Goal: Task Accomplishment & Management: Manage account settings

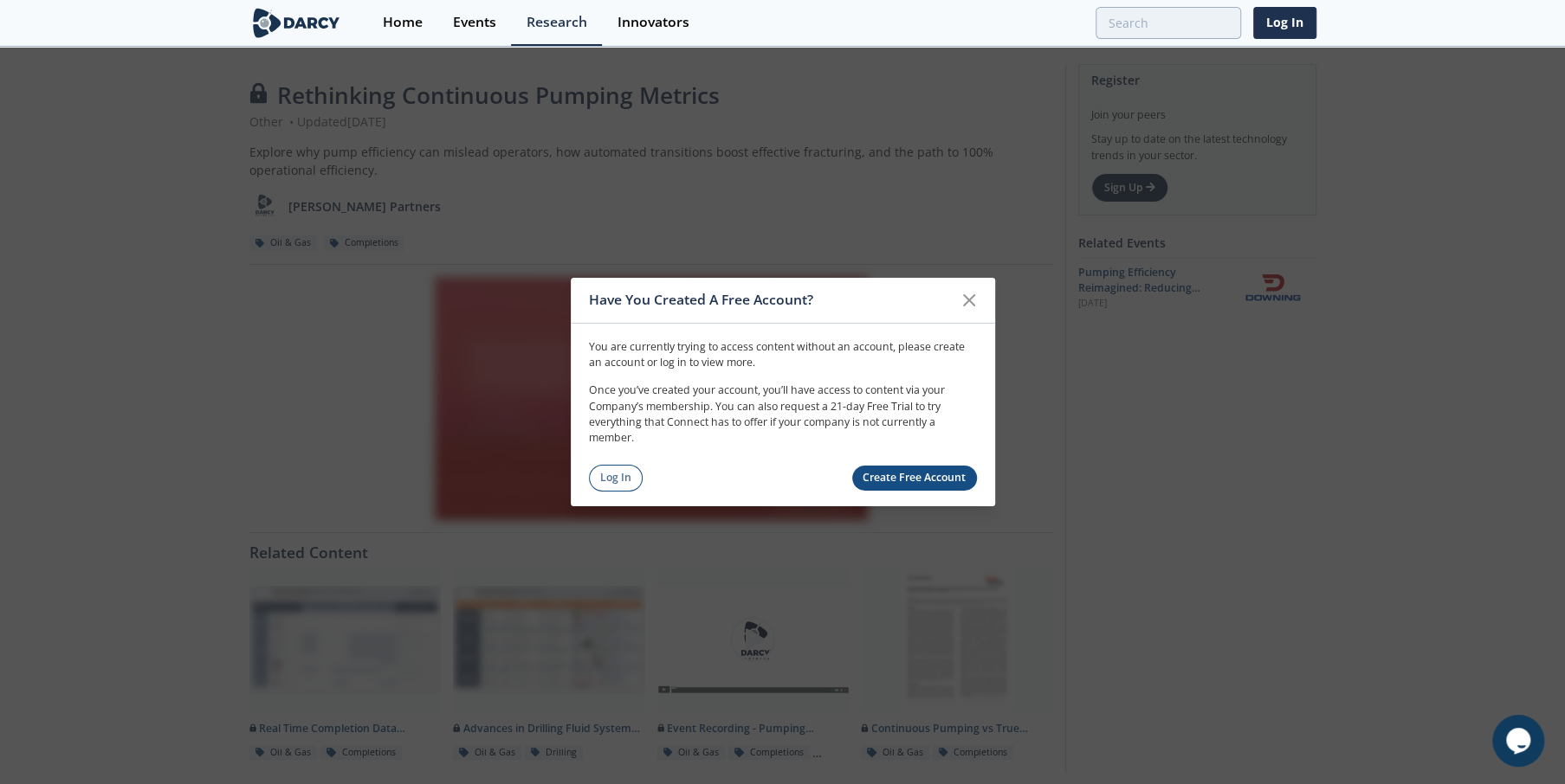
click at [152, 71] on div "Have You Created A Free Account? You are currently trying to access content wit…" at bounding box center [782, 392] width 1565 height 784
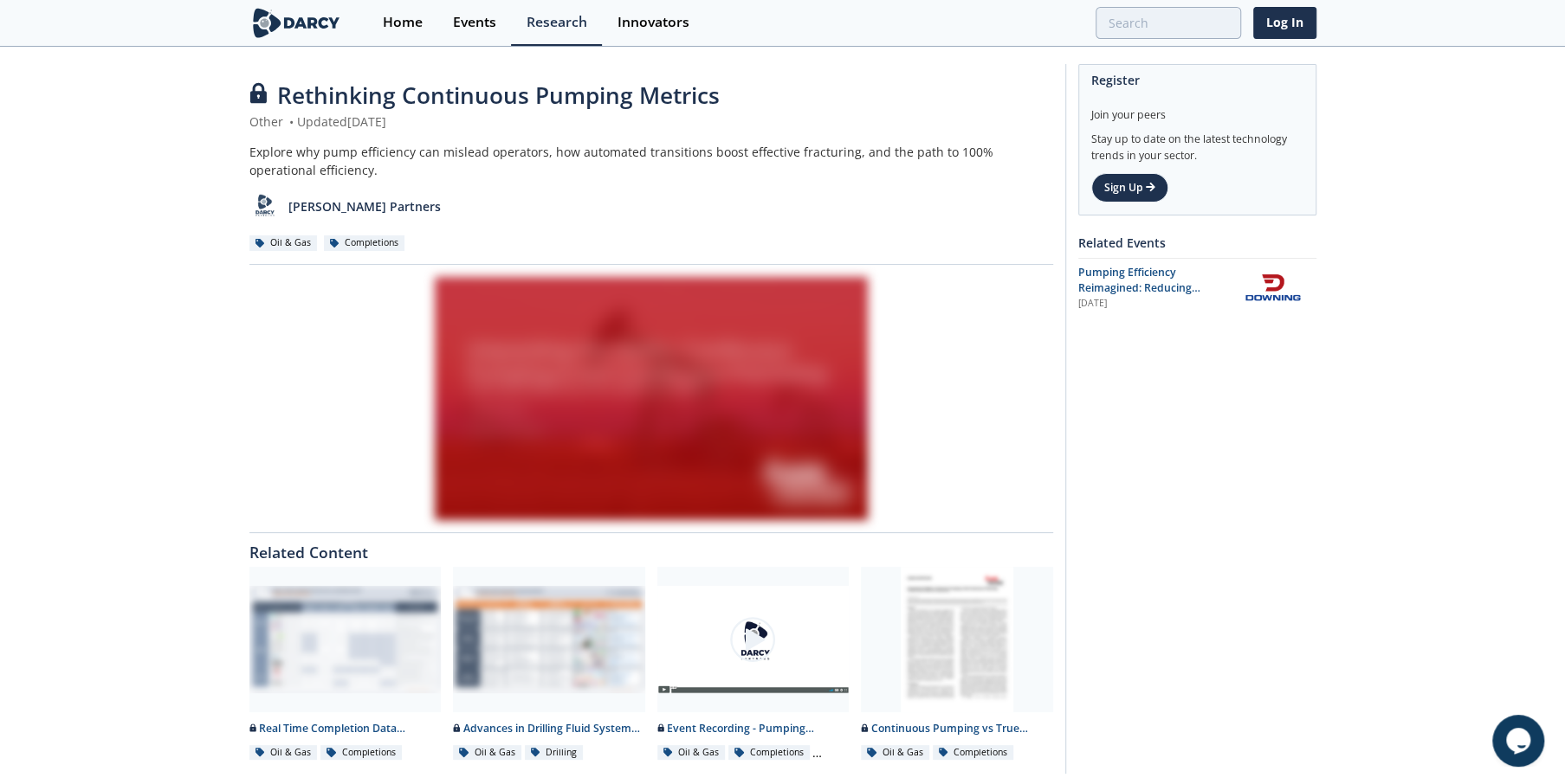
click at [688, 398] on div at bounding box center [650, 399] width 803 height 243
click at [603, 206] on div "[PERSON_NAME] Partners" at bounding box center [650, 200] width 803 height 42
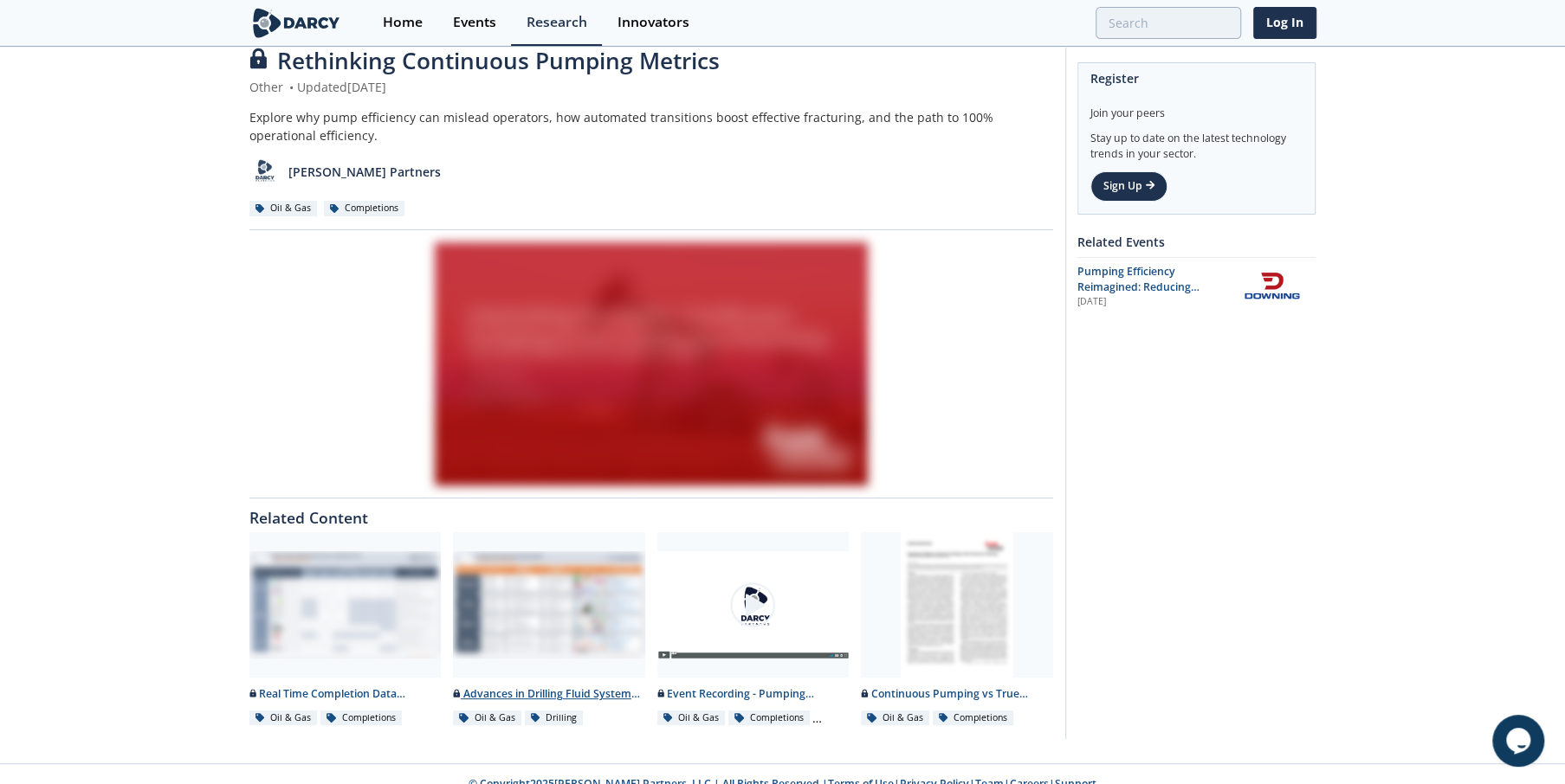
scroll to position [54, 0]
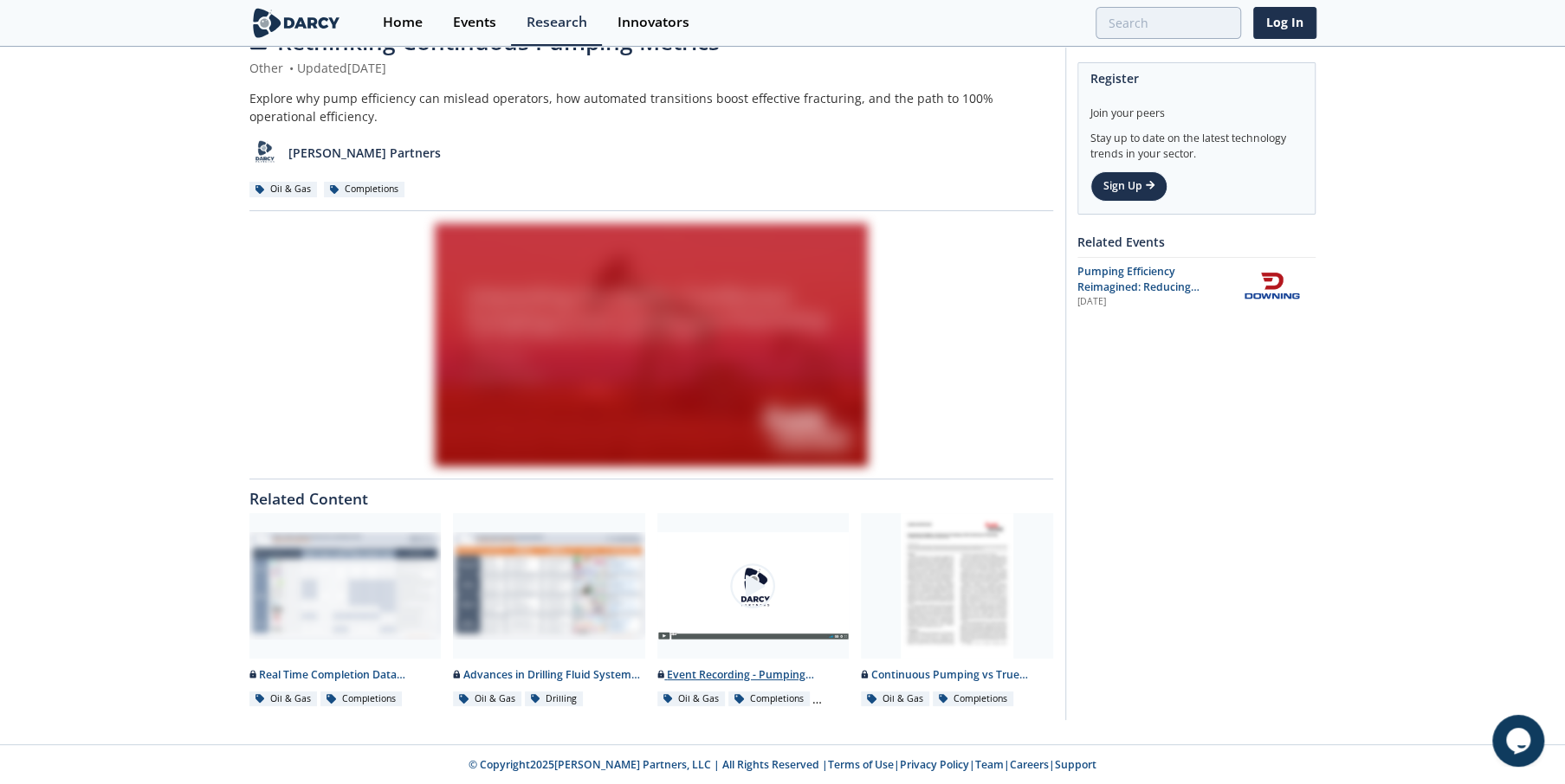
click at [759, 590] on img at bounding box center [752, 585] width 48 height 48
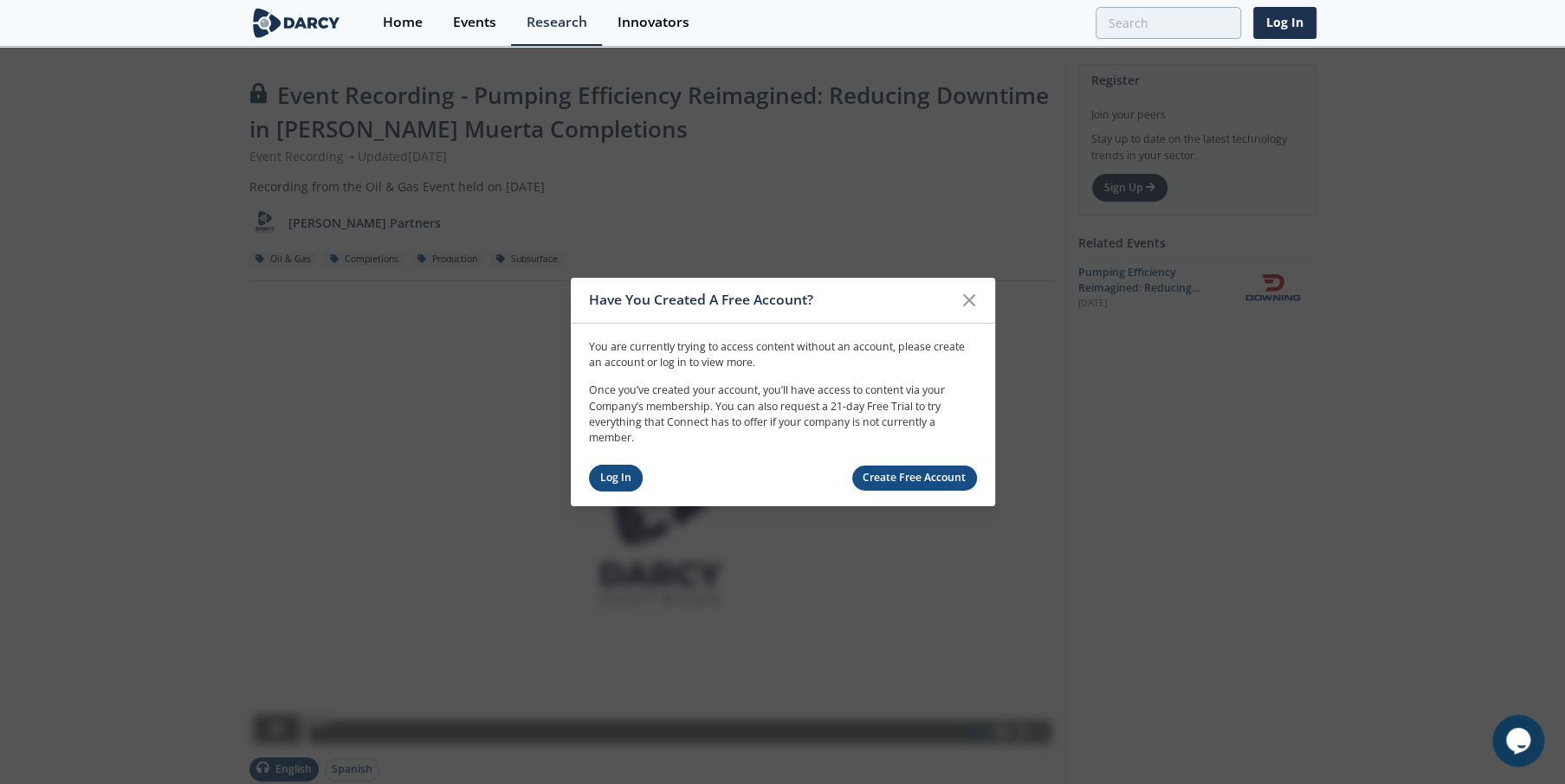
click at [601, 484] on link "Log In" at bounding box center [616, 478] width 55 height 26
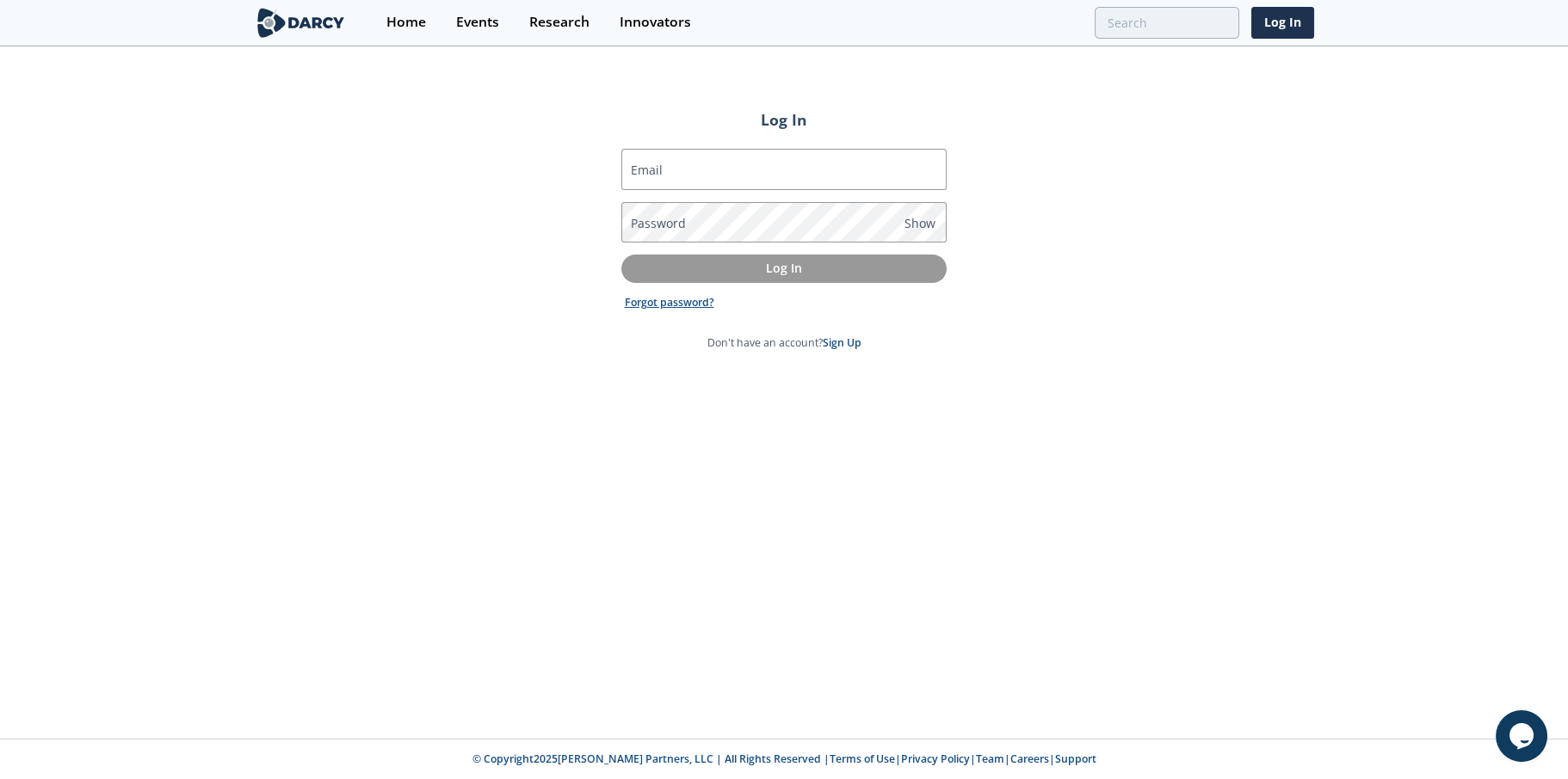
click at [676, 300] on link "Forgot password?" at bounding box center [669, 303] width 89 height 16
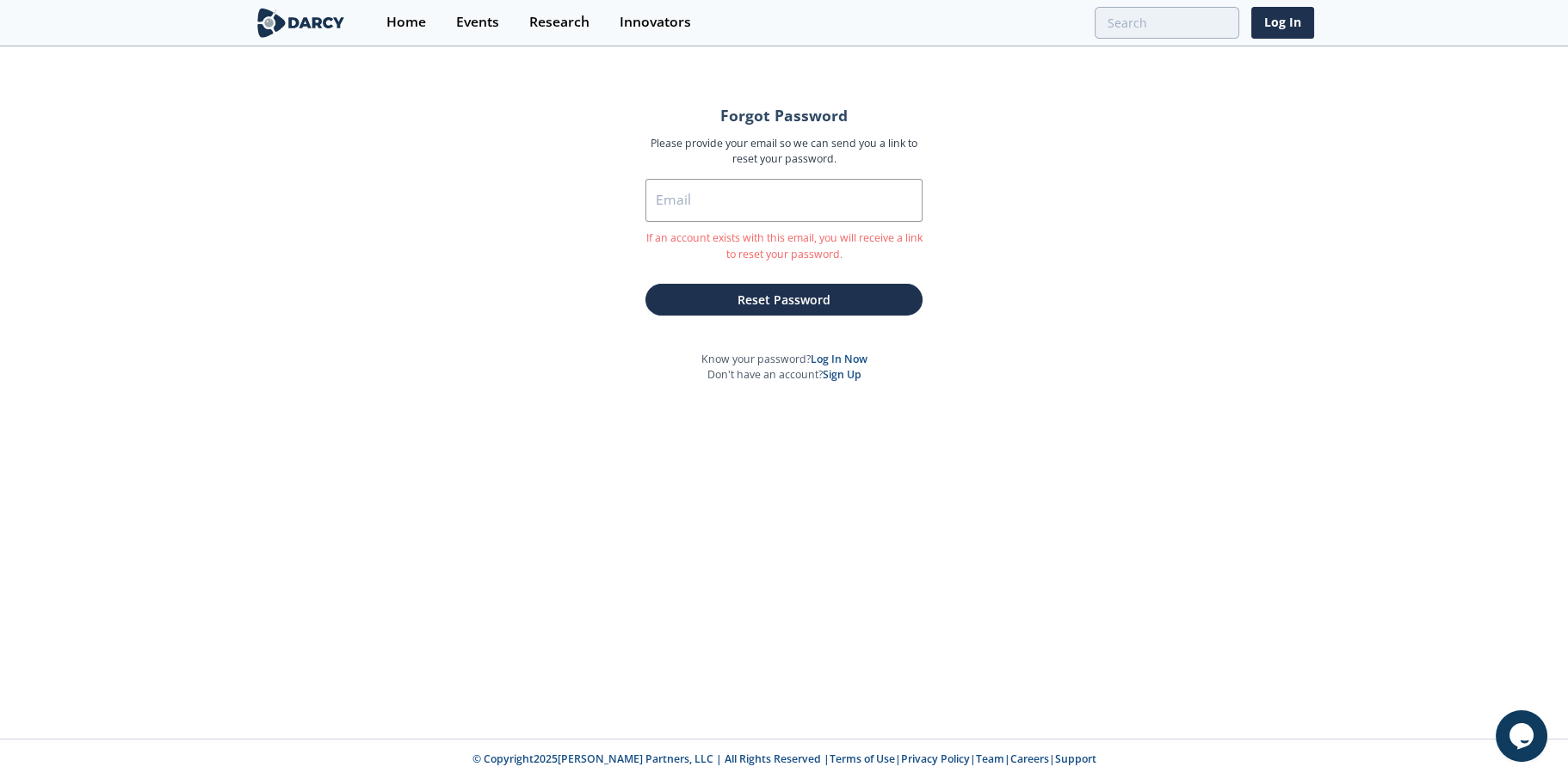
click at [717, 164] on p "Please provide your email so we can send you a link to reset your password." at bounding box center [783, 152] width 277 height 32
click at [711, 214] on input "Email" at bounding box center [783, 201] width 277 height 43
type input "[PERSON_NAME][EMAIL_ADDRESS][PERSON_NAME][DOMAIN_NAME]"
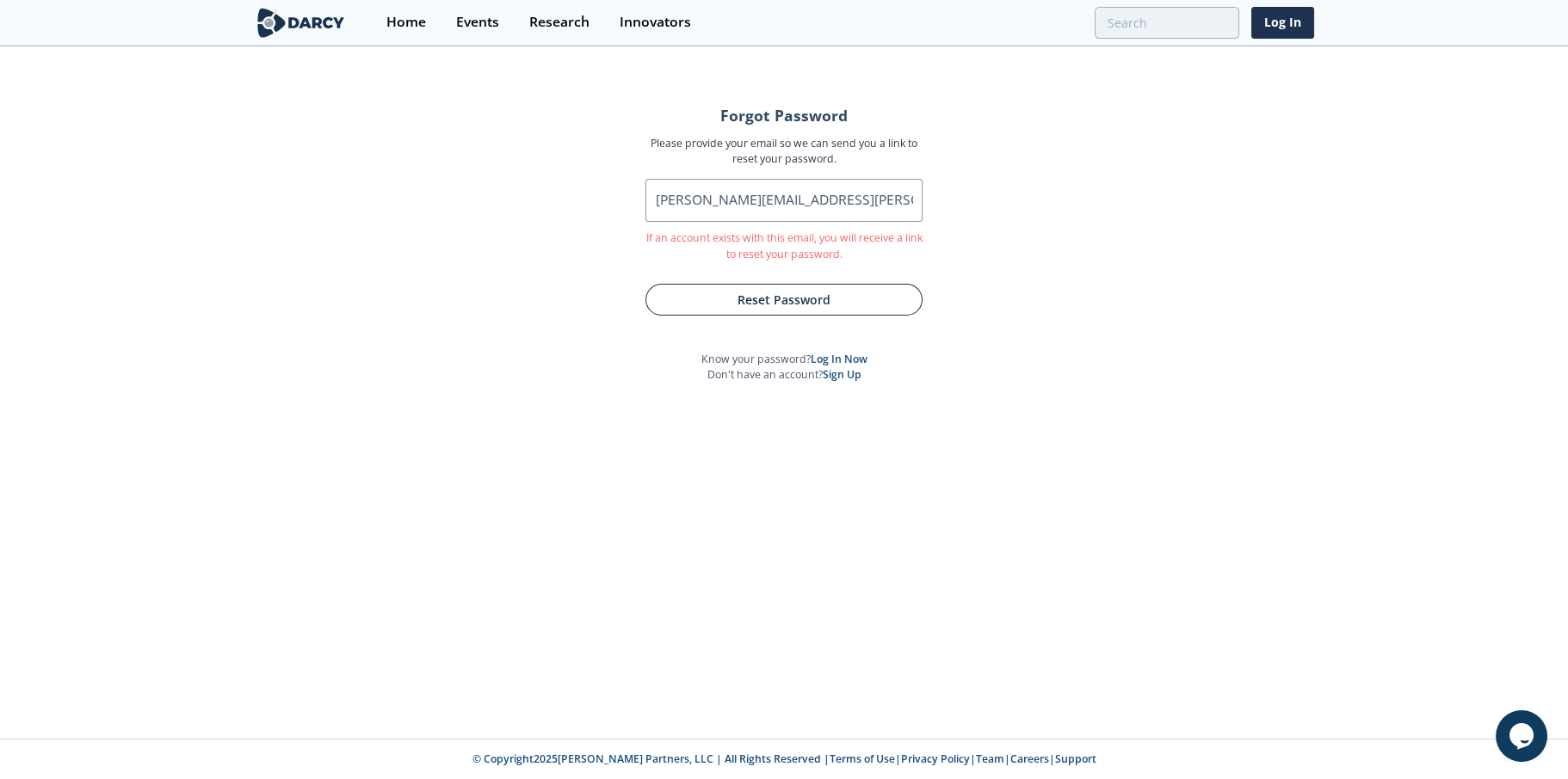
click at [816, 306] on button "Reset Password" at bounding box center [783, 300] width 277 height 32
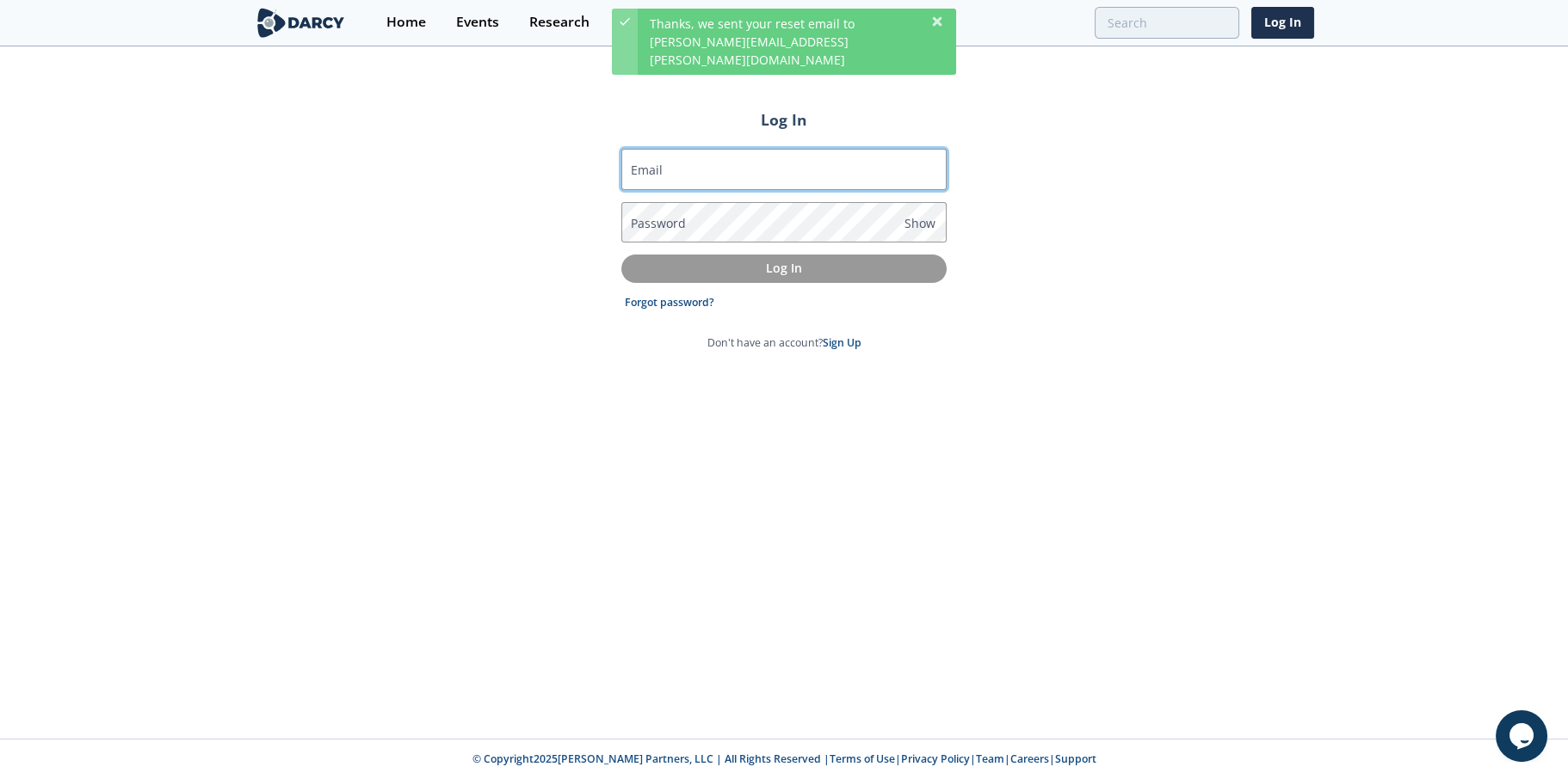
click at [674, 173] on input "Email" at bounding box center [783, 170] width 325 height 41
type input "[PERSON_NAME][EMAIL_ADDRESS][PERSON_NAME][DOMAIN_NAME]"
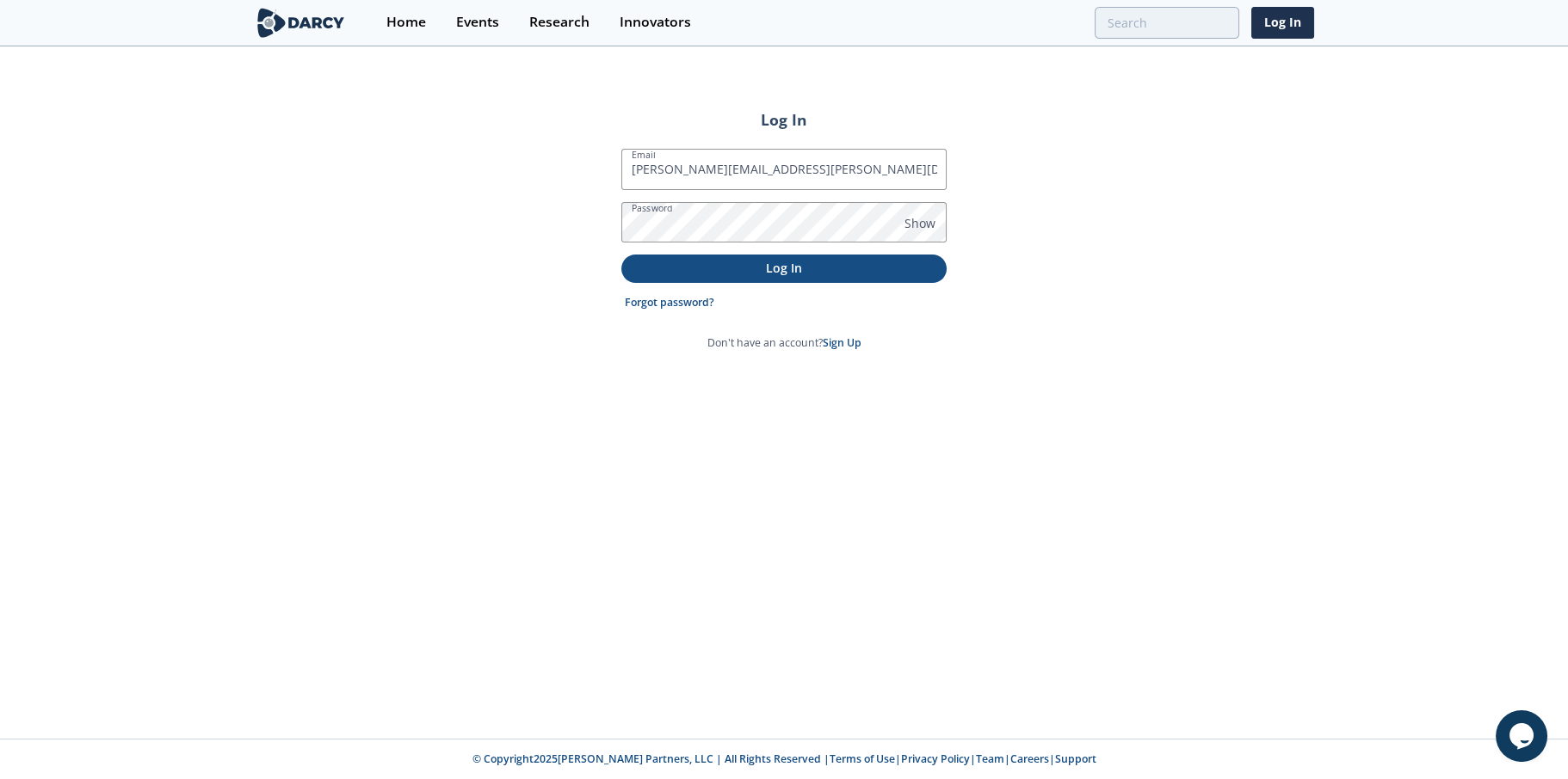
click at [788, 267] on p "Log In" at bounding box center [783, 267] width 301 height 18
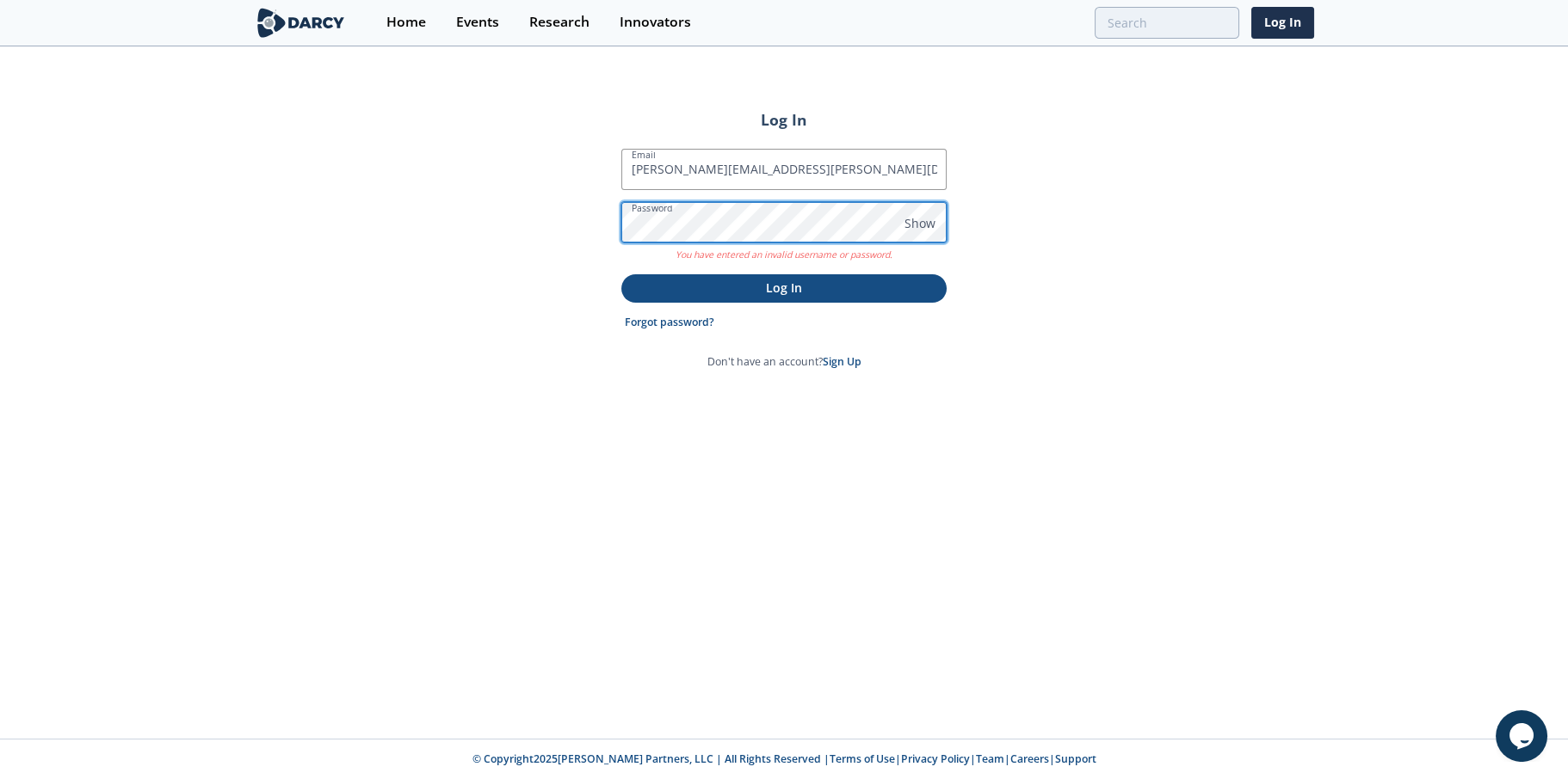
click at [596, 230] on div "Log In Email blanca.aurora.salas@pemex.com Password Show You have entered an in…" at bounding box center [784, 393] width 1568 height 691
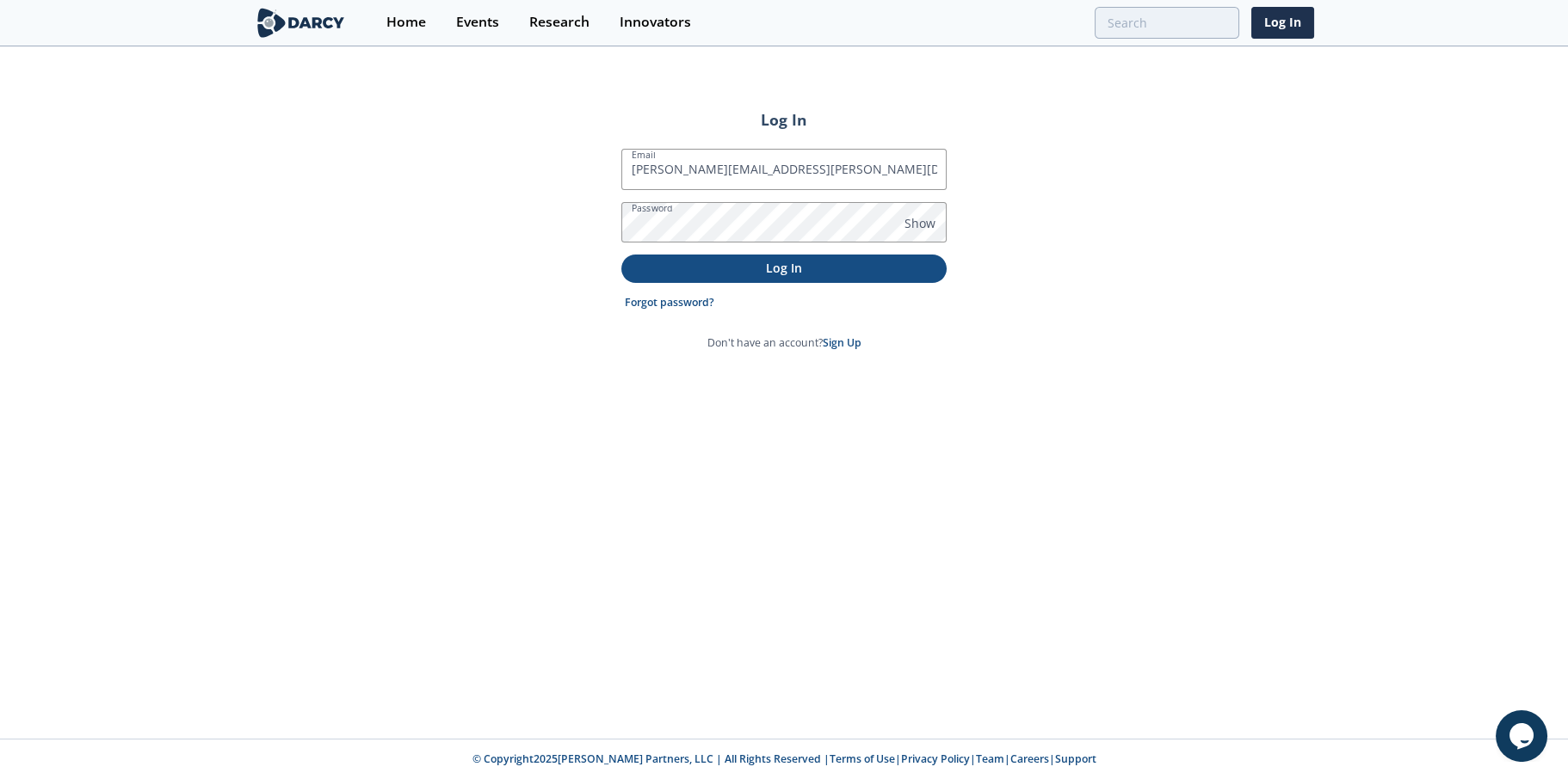
click at [790, 274] on p "Log In" at bounding box center [783, 267] width 301 height 18
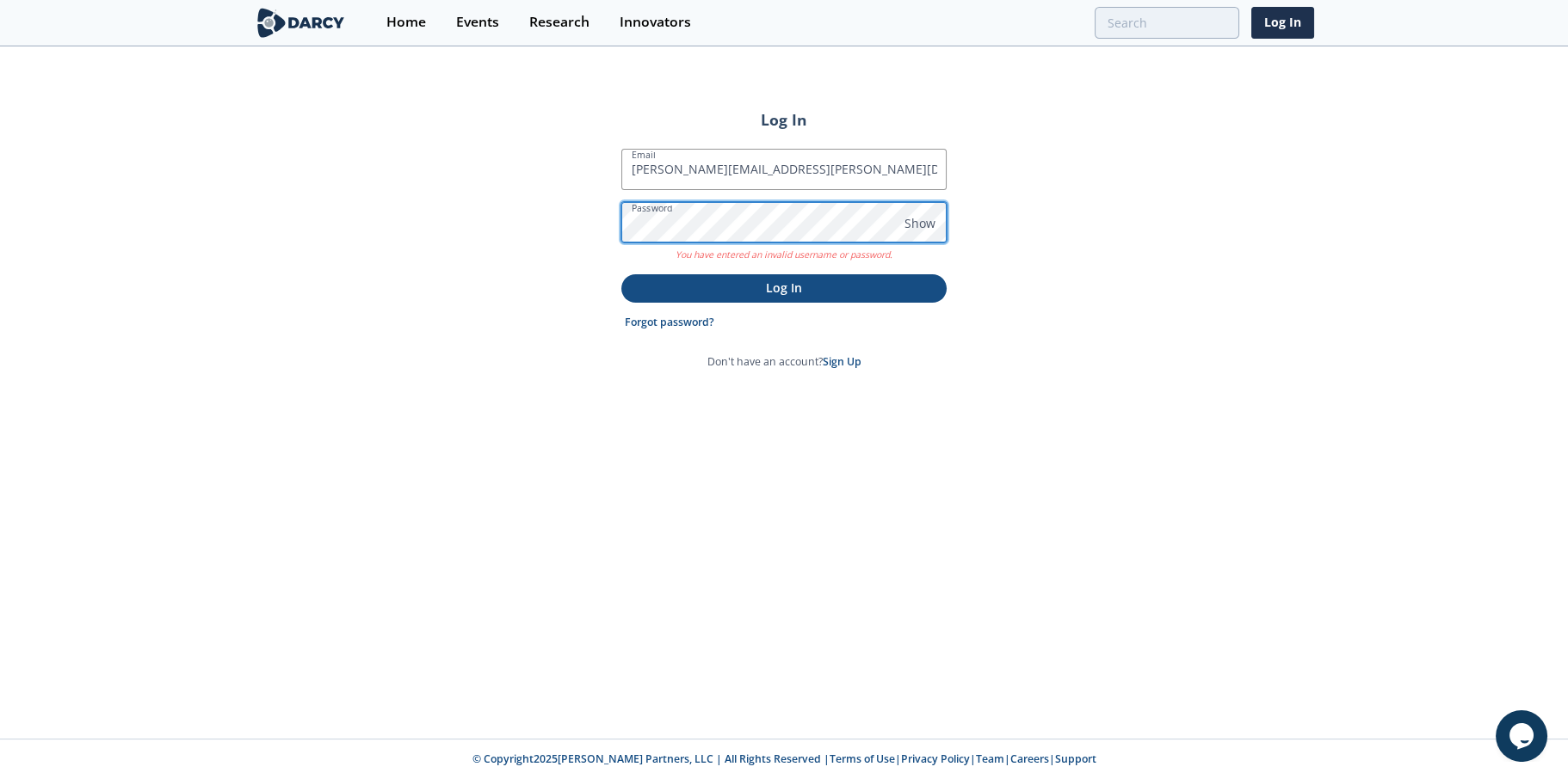
click at [603, 224] on div "Log In Email blanca.aurora.salas@pemex.com Password Show You have entered an in…" at bounding box center [784, 393] width 1568 height 691
click at [546, 212] on div "Log In Email blanca.aurora.salas@pemex.com Password Show You have entered an in…" at bounding box center [784, 393] width 1568 height 691
click at [802, 289] on p "Log In" at bounding box center [783, 287] width 301 height 18
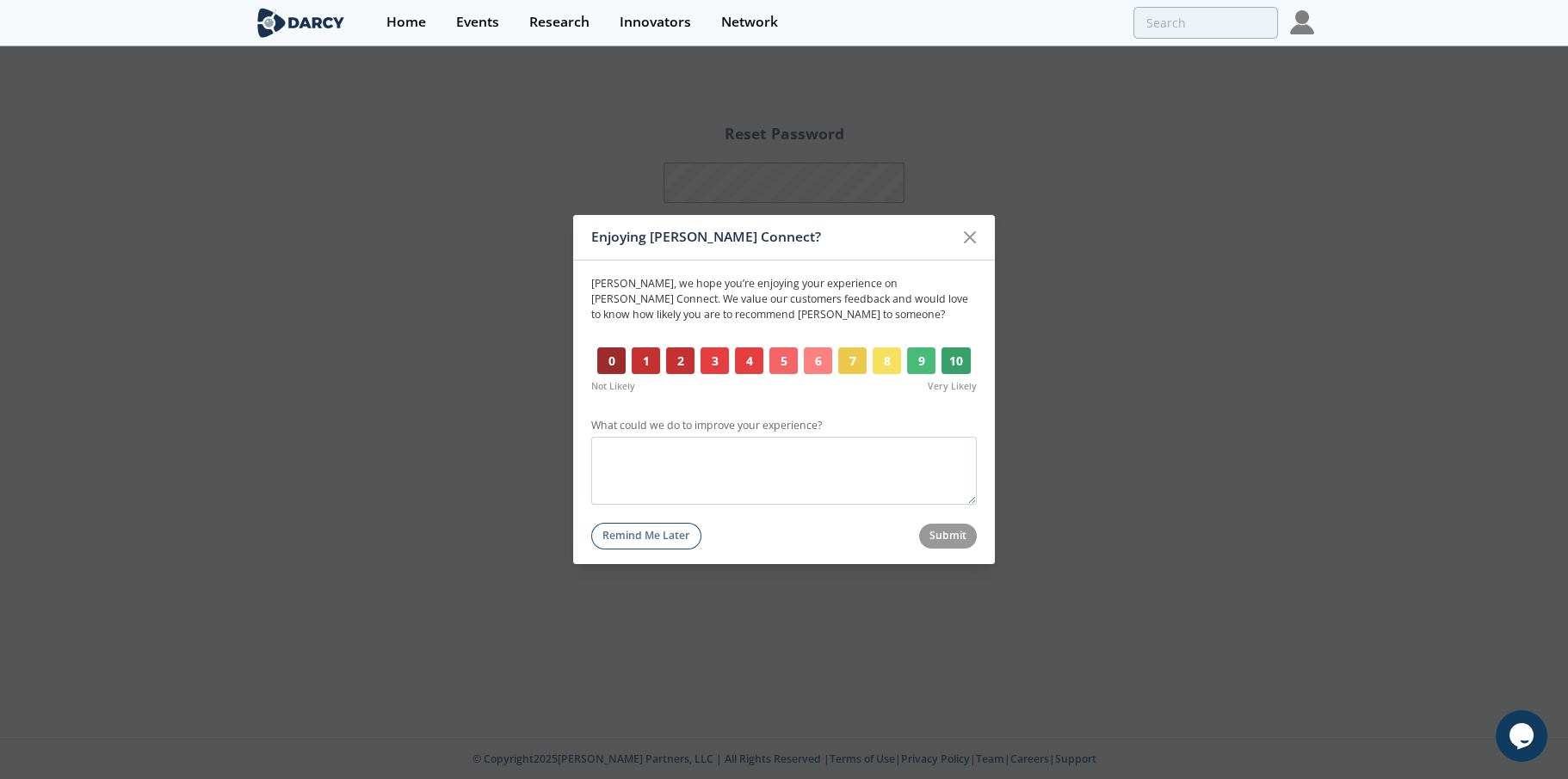
click at [588, 281] on div "Blanca Aurora , we hope you’re enjoying your experience on Darcy Connect. We va…" at bounding box center [784, 405] width 422 height 289
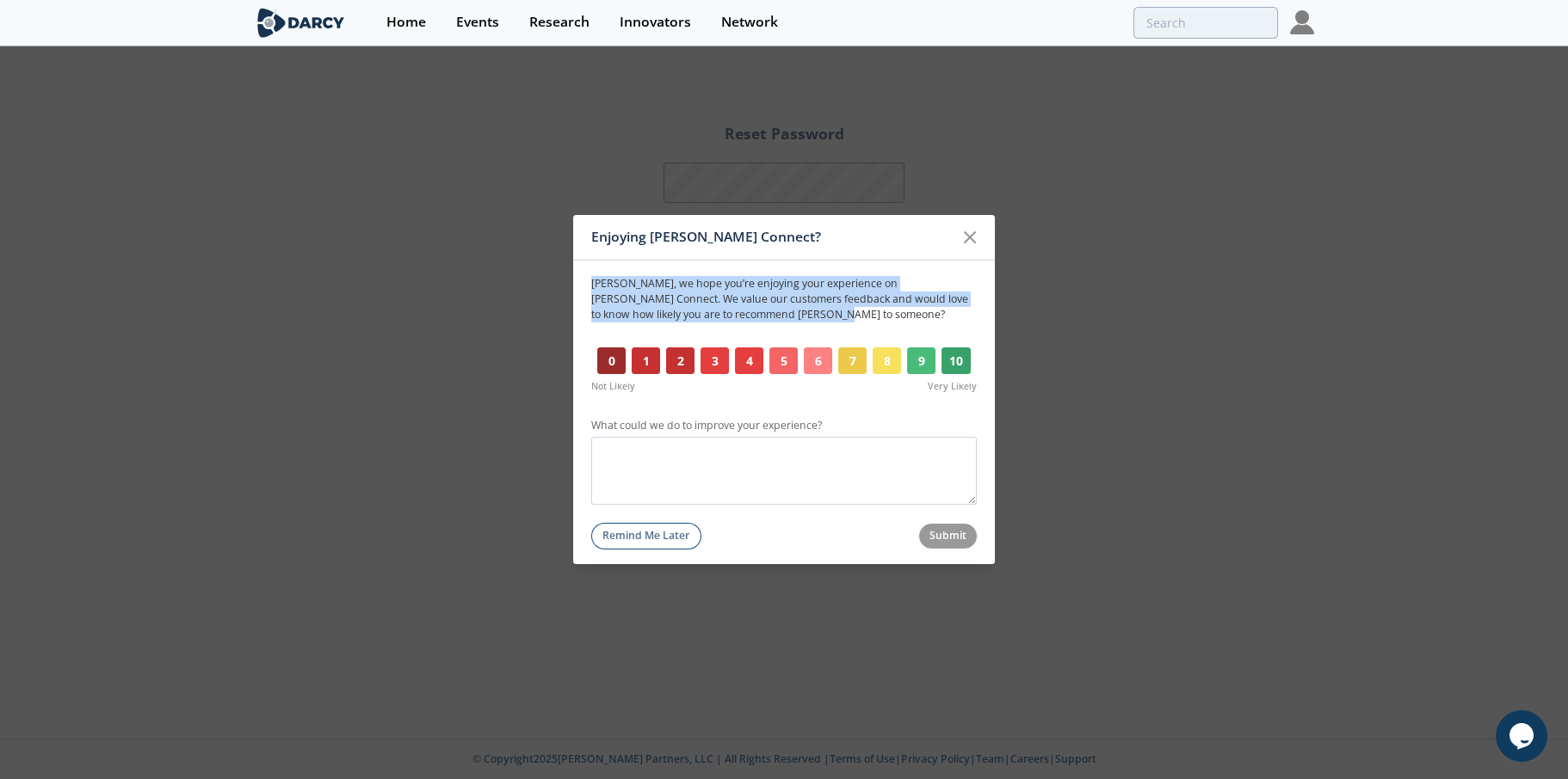
drag, startPoint x: 590, startPoint y: 281, endPoint x: 760, endPoint y: 318, distance: 174.0
click at [760, 318] on div "Blanca Aurora , we hope you’re enjoying your experience on Darcy Connect. We va…" at bounding box center [784, 405] width 422 height 289
copy p "Blanca Aurora , we hope you’re enjoying your experience on Darcy Connect. We va…"
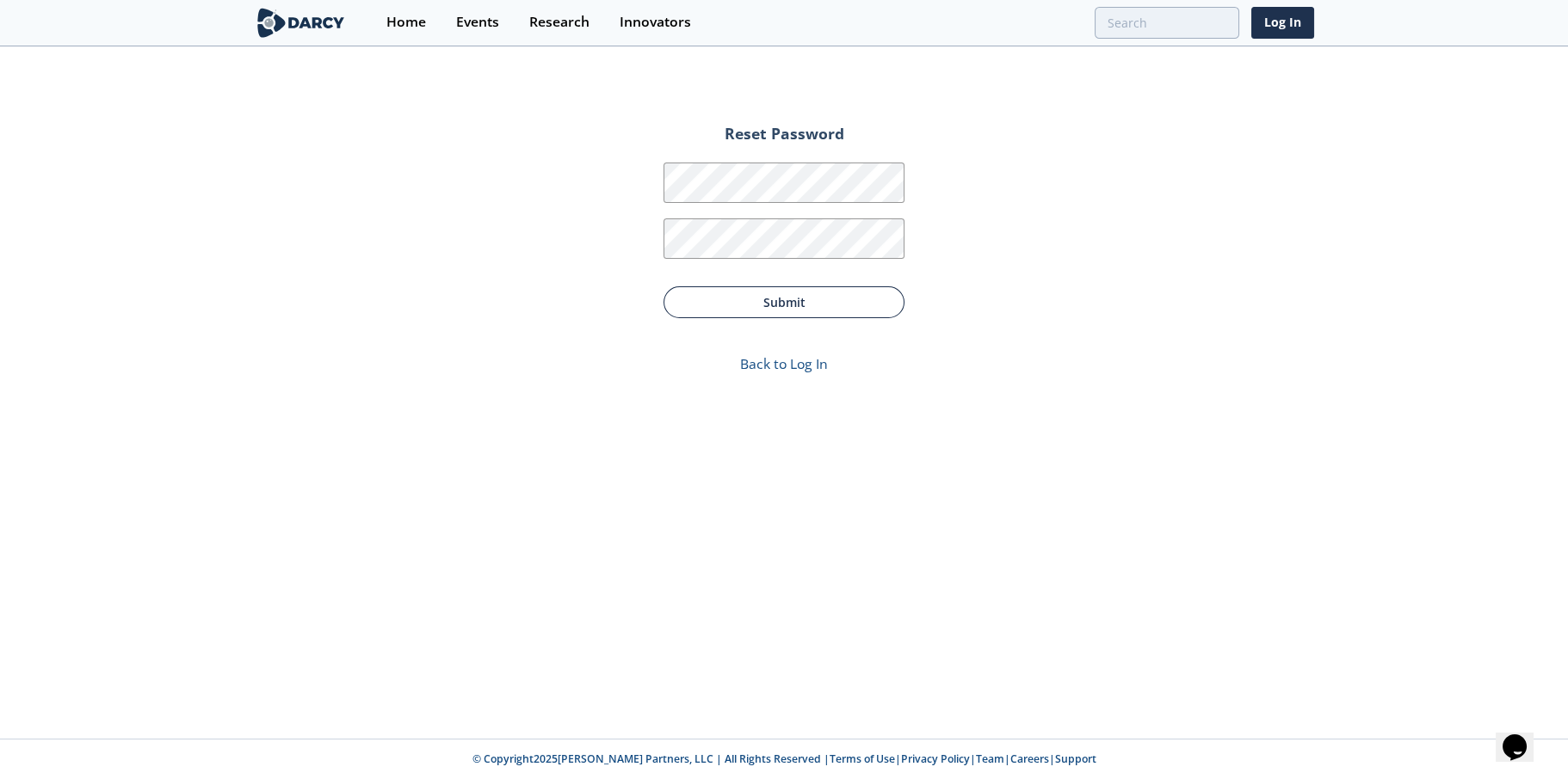
click at [794, 306] on button "Submit" at bounding box center [783, 303] width 241 height 32
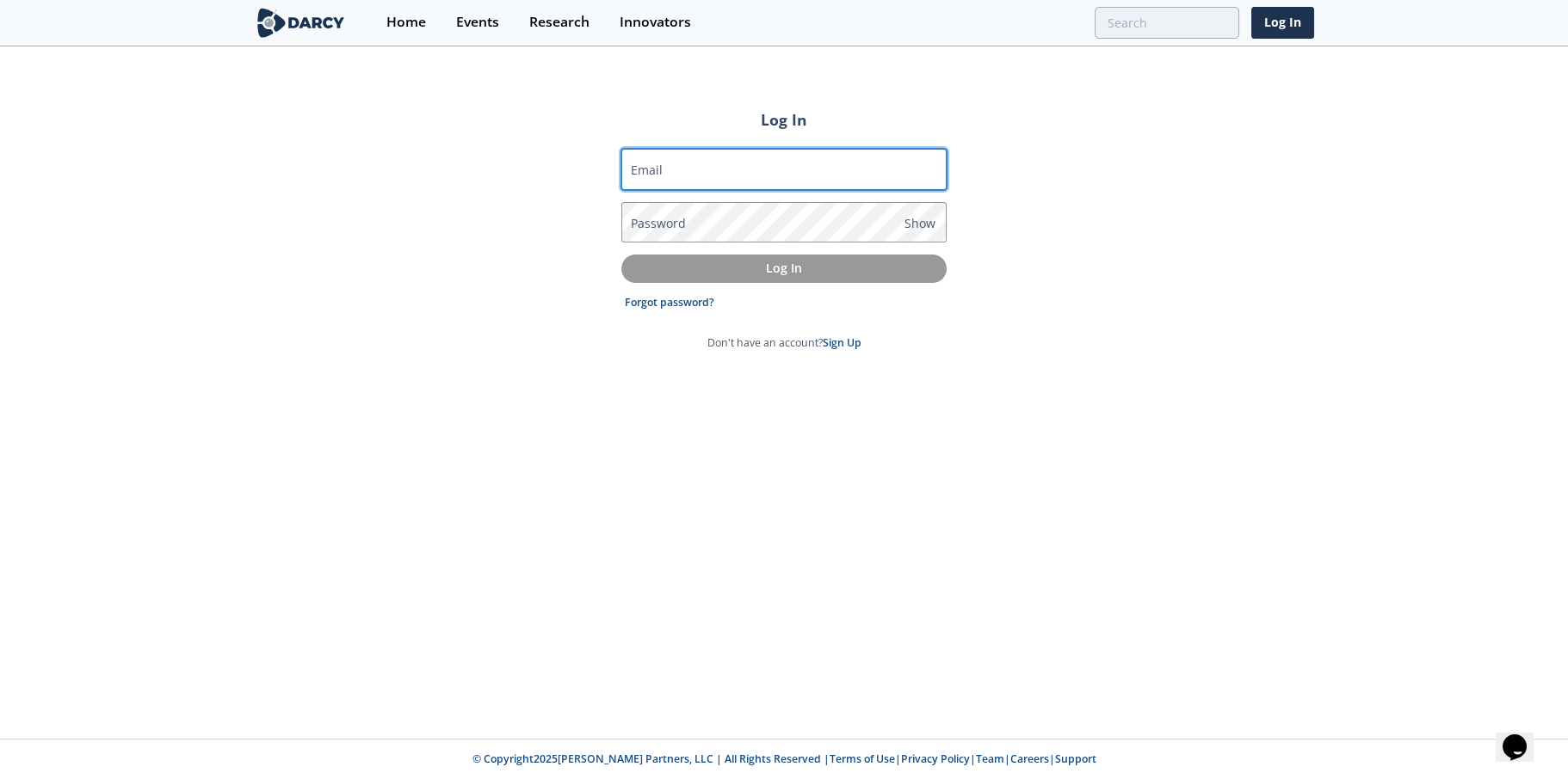
type input "[PERSON_NAME][EMAIL_ADDRESS][PERSON_NAME][DOMAIN_NAME]"
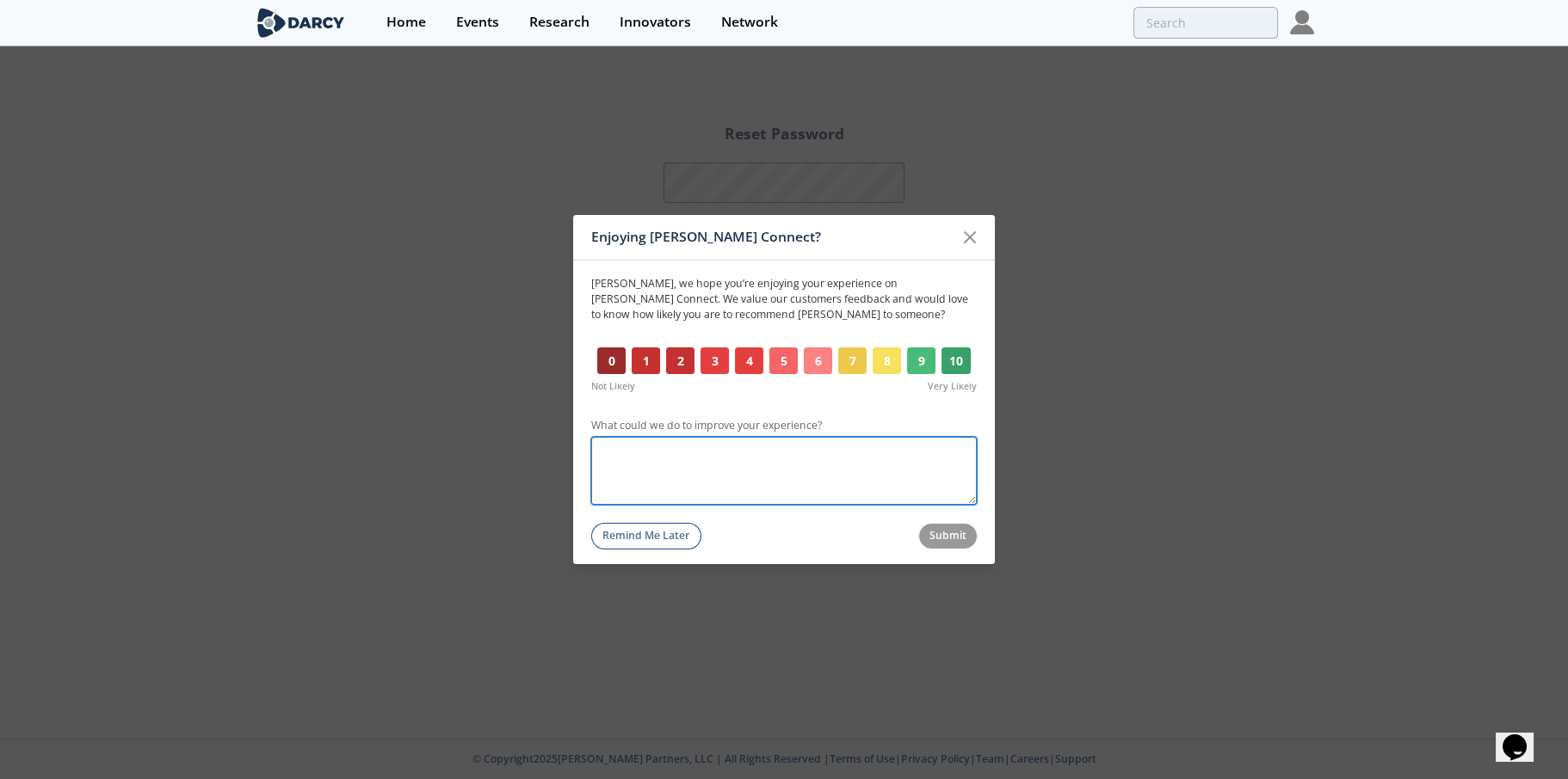
click at [623, 448] on textarea "What could we do to improve your experience?" at bounding box center [783, 471] width 385 height 67
paste textarea "The platform is very good, with interesting and highly relevant topics that all…"
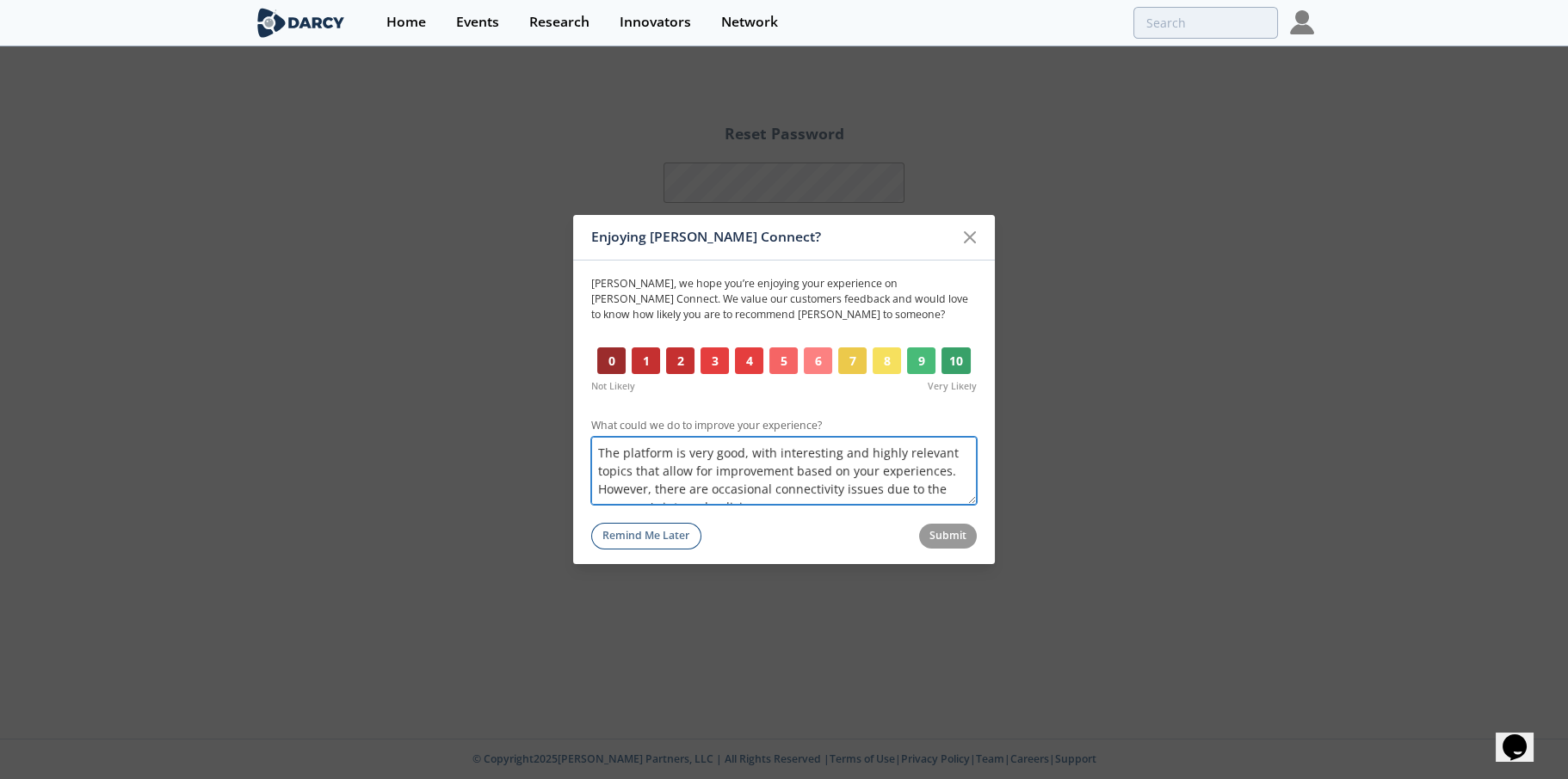
scroll to position [11, 0]
type textarea "The platform is very good, with interesting and highly relevant topics that all…"
click at [912, 365] on button "9" at bounding box center [921, 361] width 28 height 27
click at [929, 545] on button "Submit" at bounding box center [948, 536] width 58 height 25
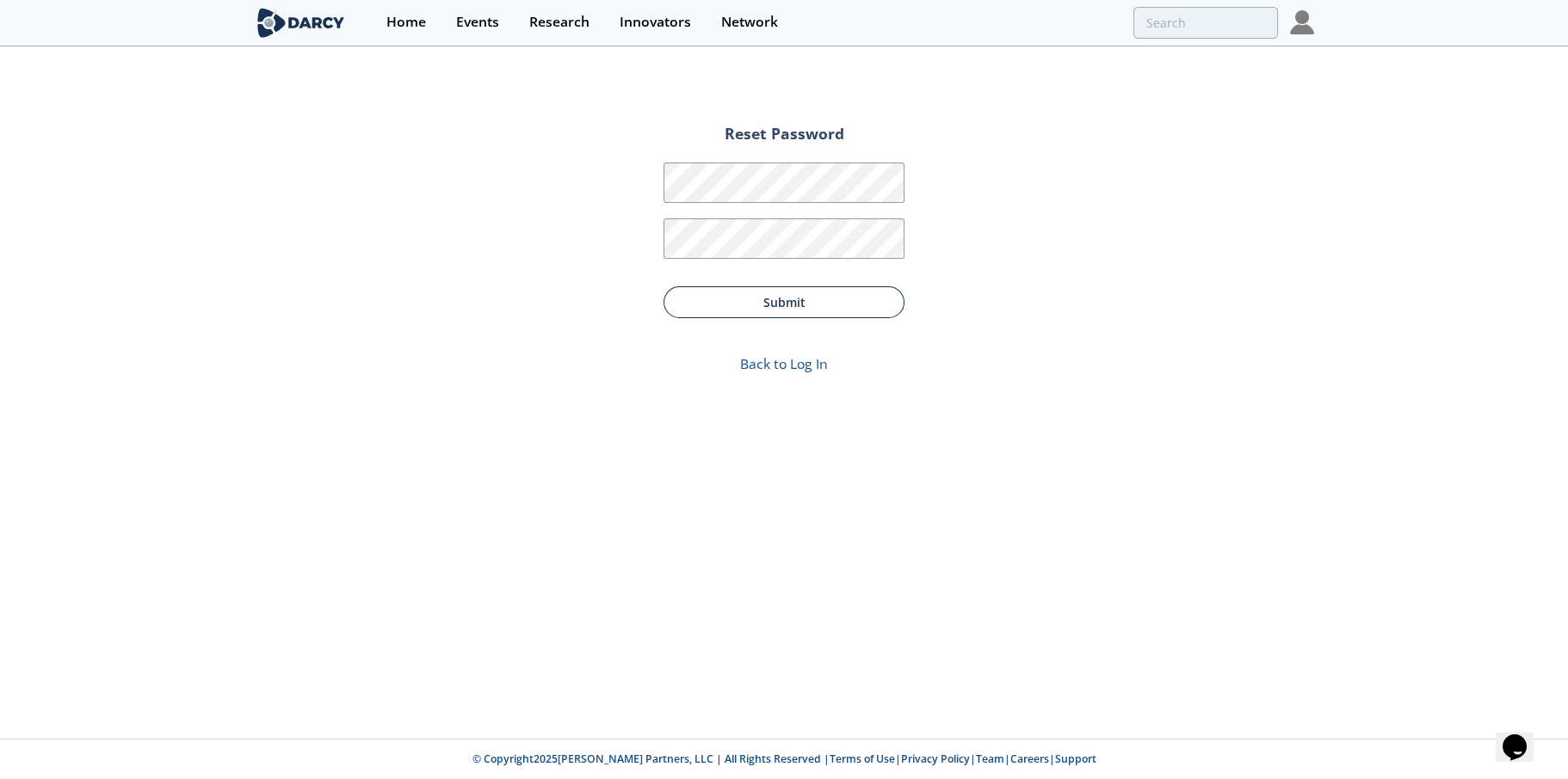
click at [830, 310] on button "Submit" at bounding box center [783, 303] width 241 height 32
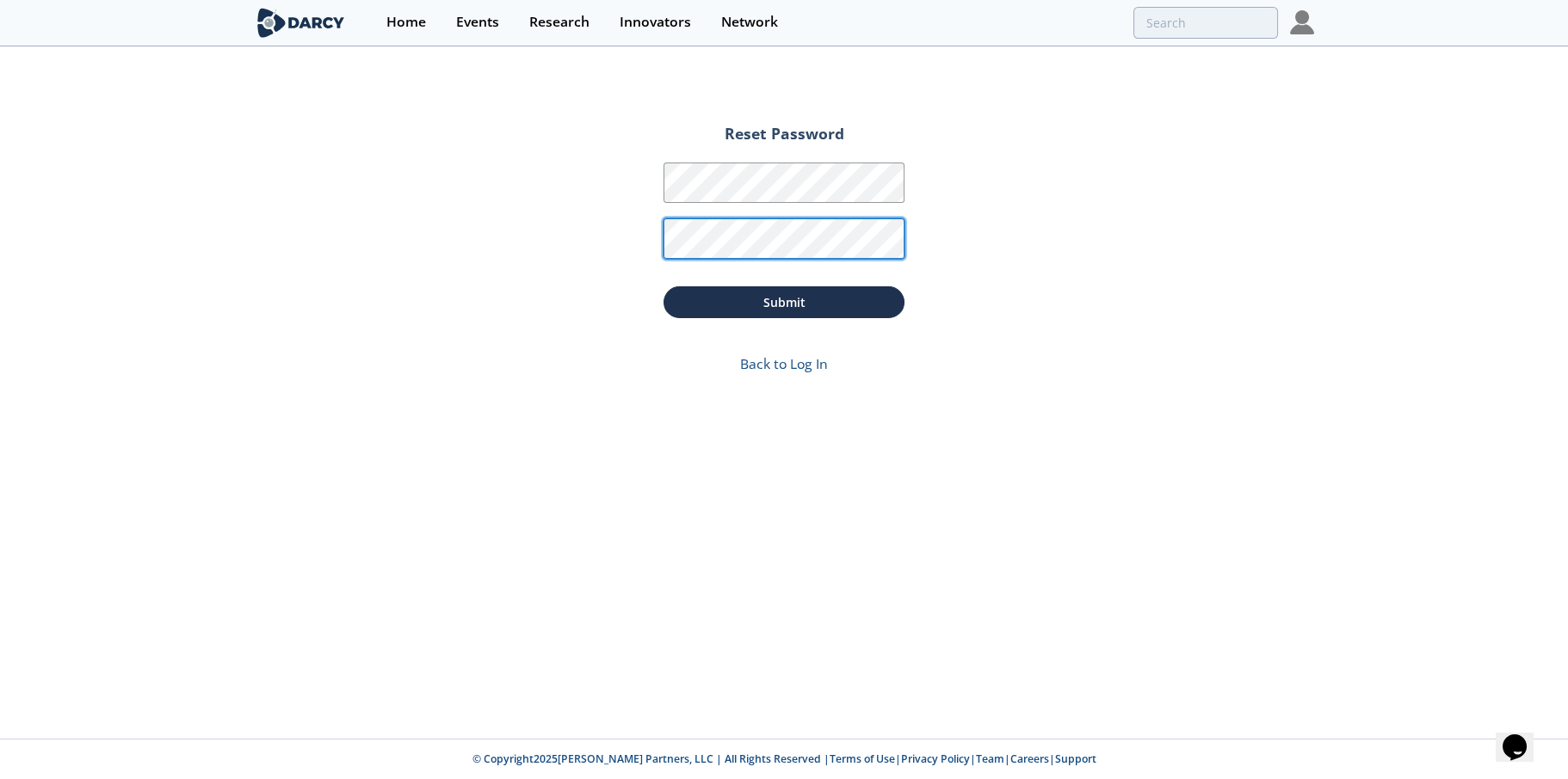
click at [663, 287] on button "Submit" at bounding box center [783, 303] width 241 height 32
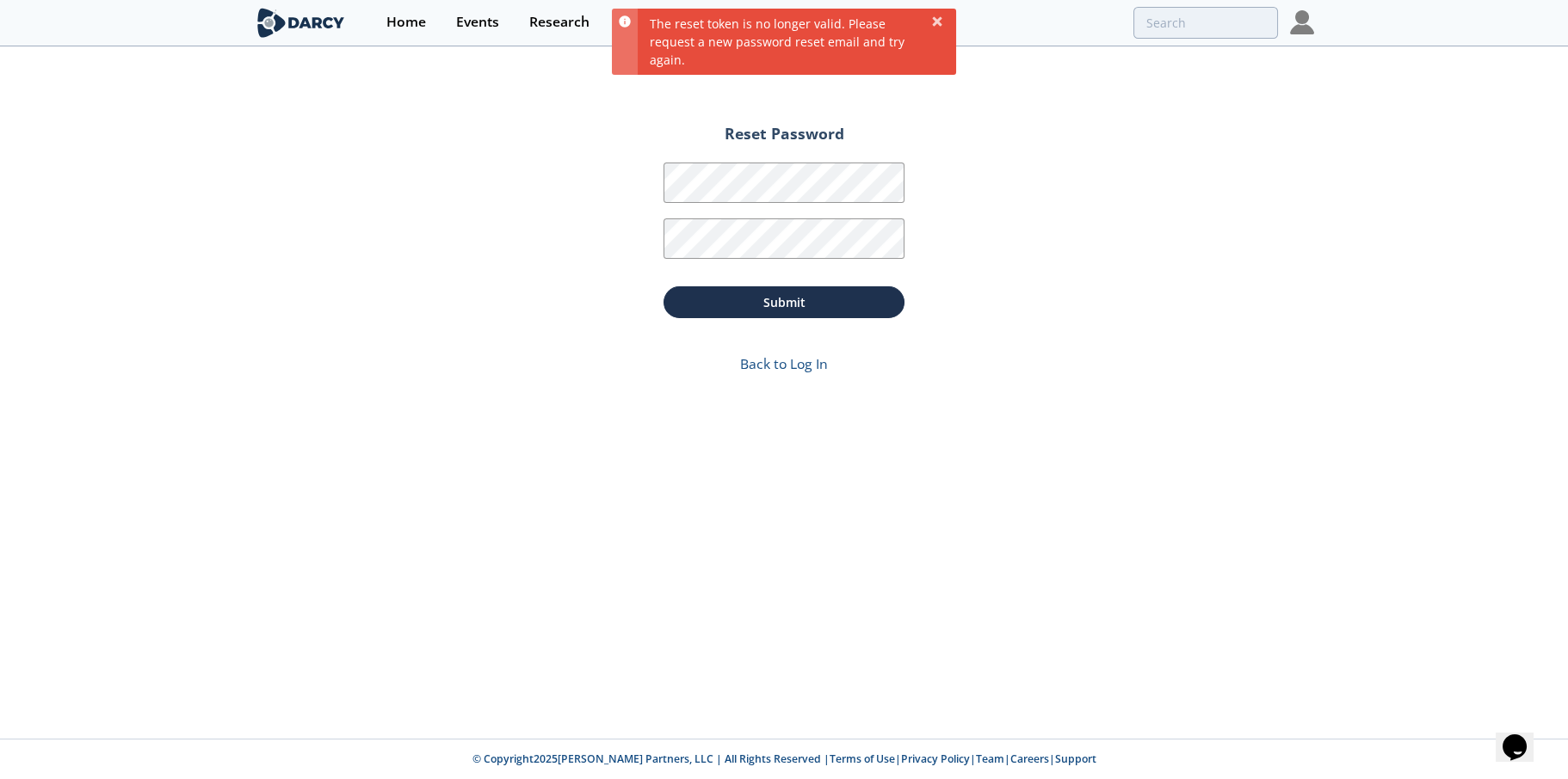
click at [994, 95] on div "Reset Password Password Password Confirmation Submit Back to Log In" at bounding box center [784, 393] width 1568 height 691
click at [814, 303] on button "Submit" at bounding box center [783, 303] width 241 height 32
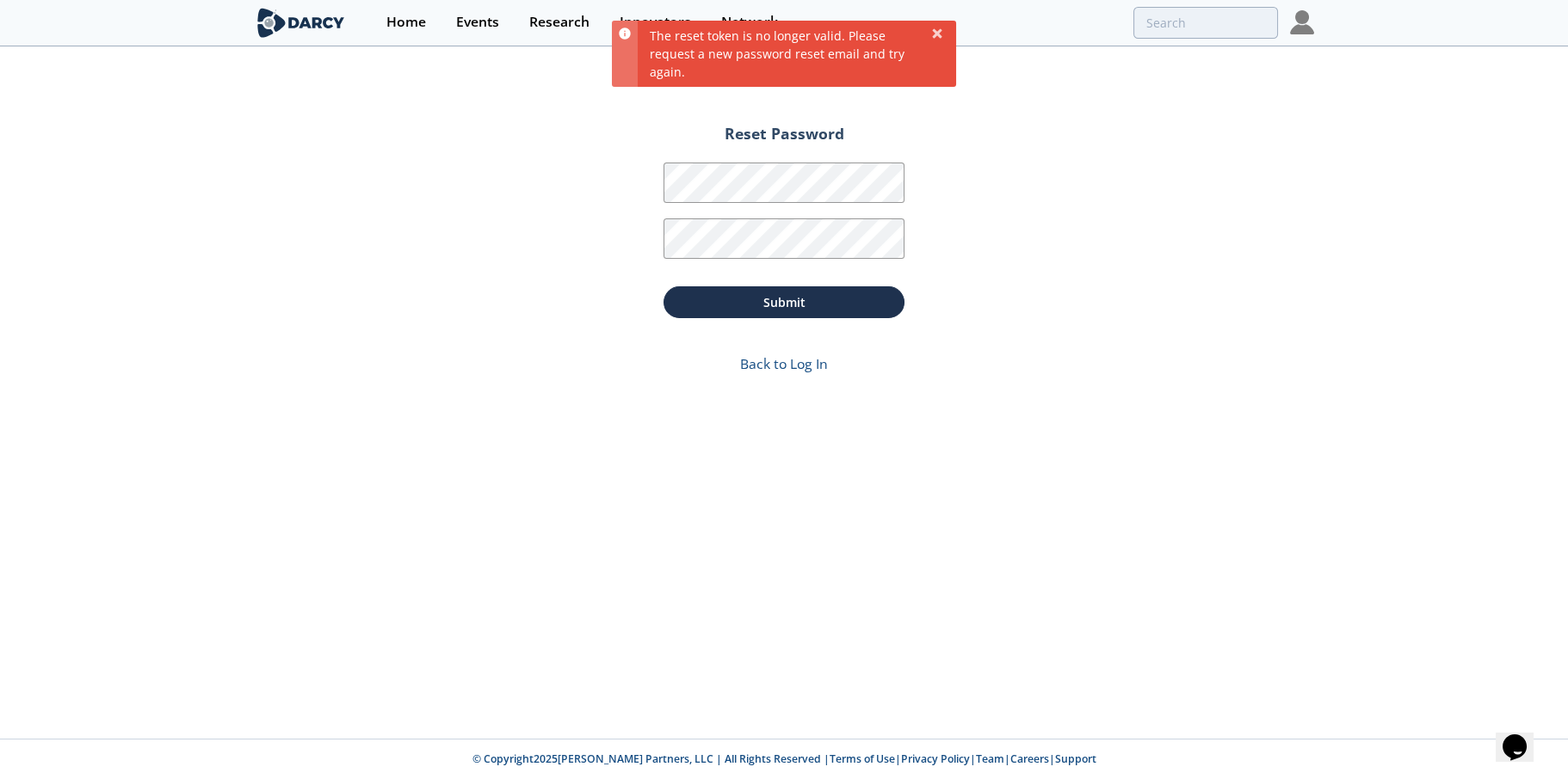
drag, startPoint x: 1050, startPoint y: 198, endPoint x: 964, endPoint y: 183, distance: 87.3
click at [1048, 199] on div "Reset Password Password Password Confirmation Submit Back to Log In" at bounding box center [784, 393] width 1568 height 691
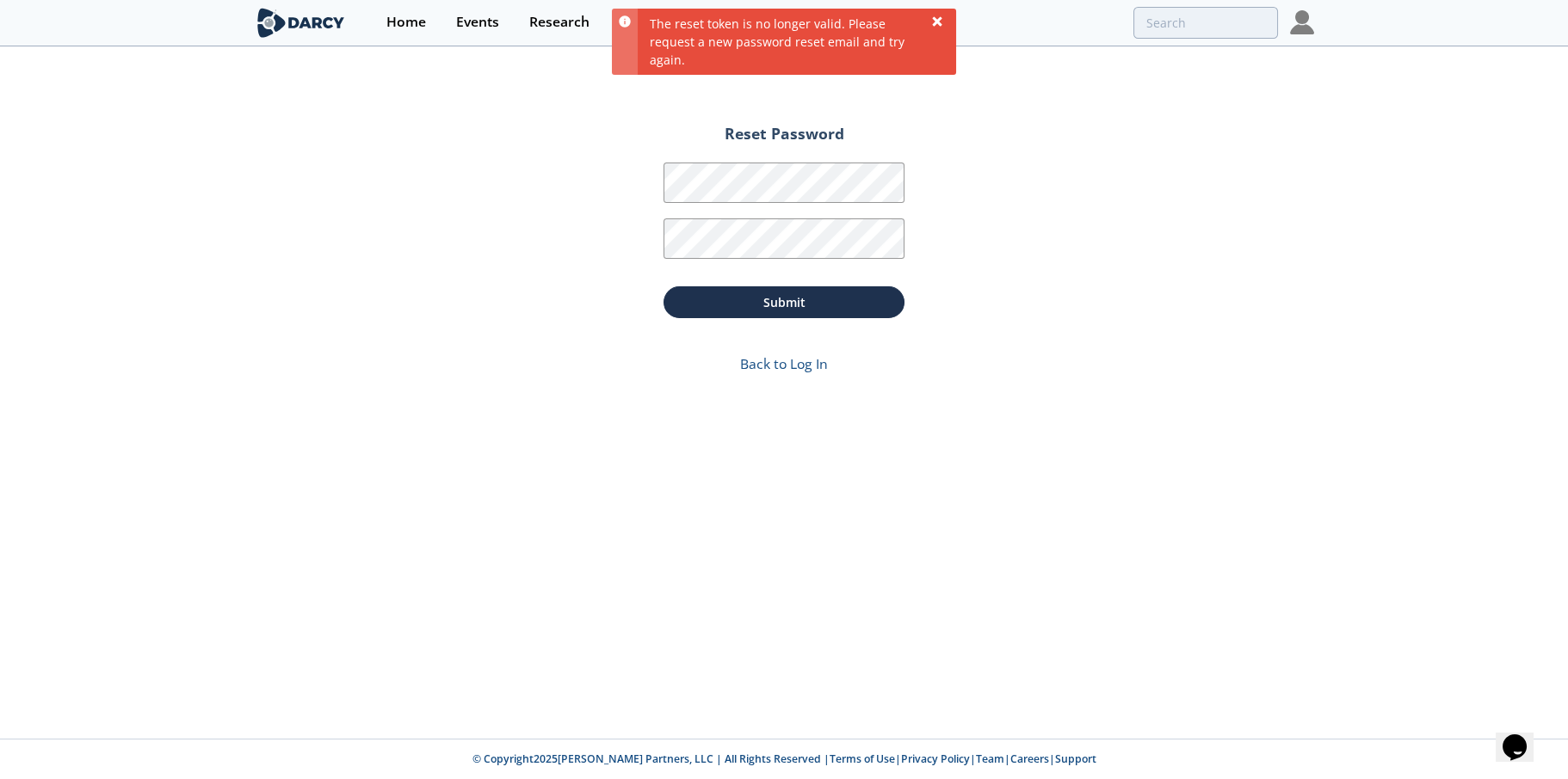
click at [934, 21] on icon at bounding box center [937, 21] width 9 height 9
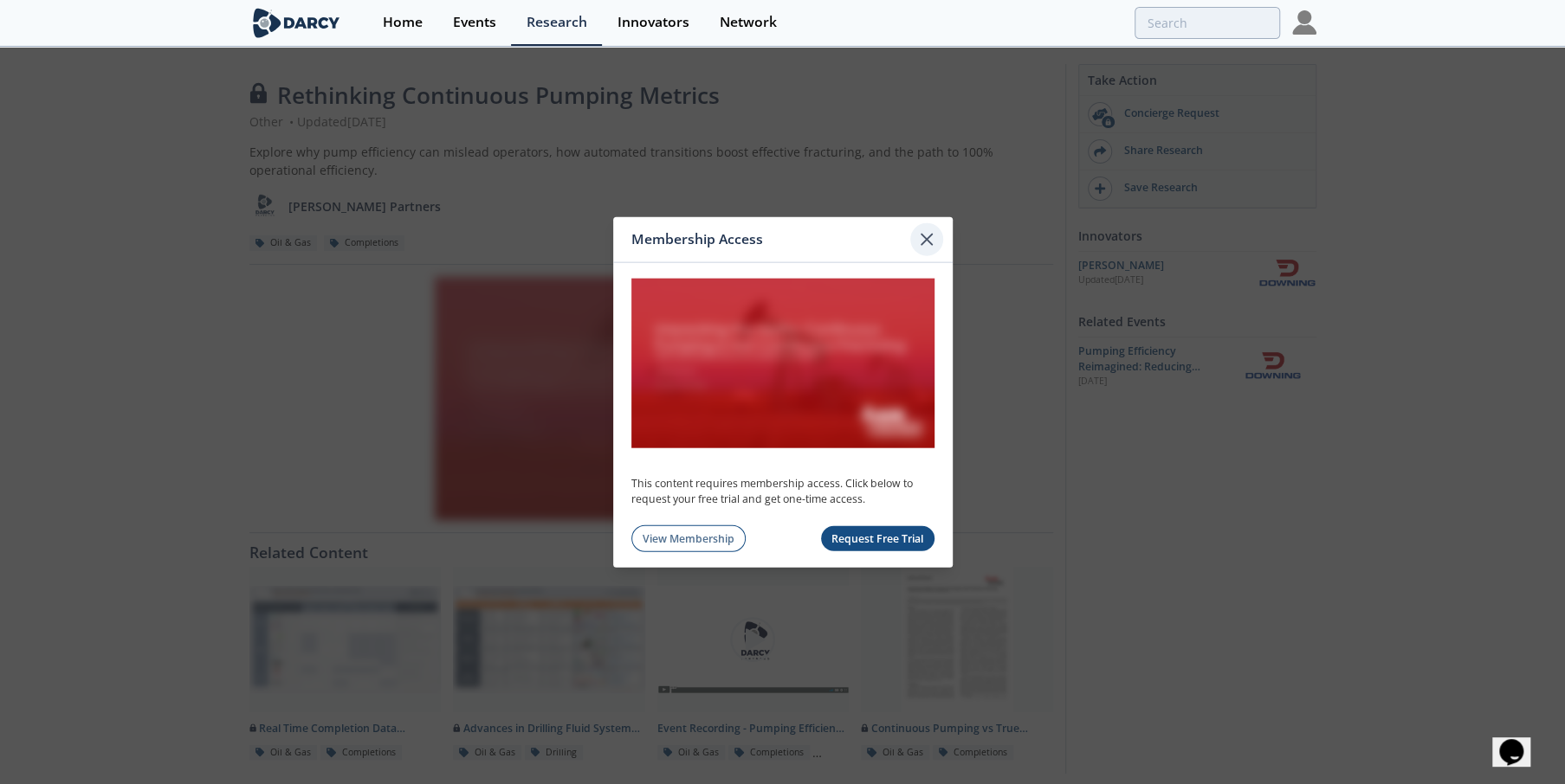
click at [927, 236] on icon at bounding box center [927, 240] width 21 height 21
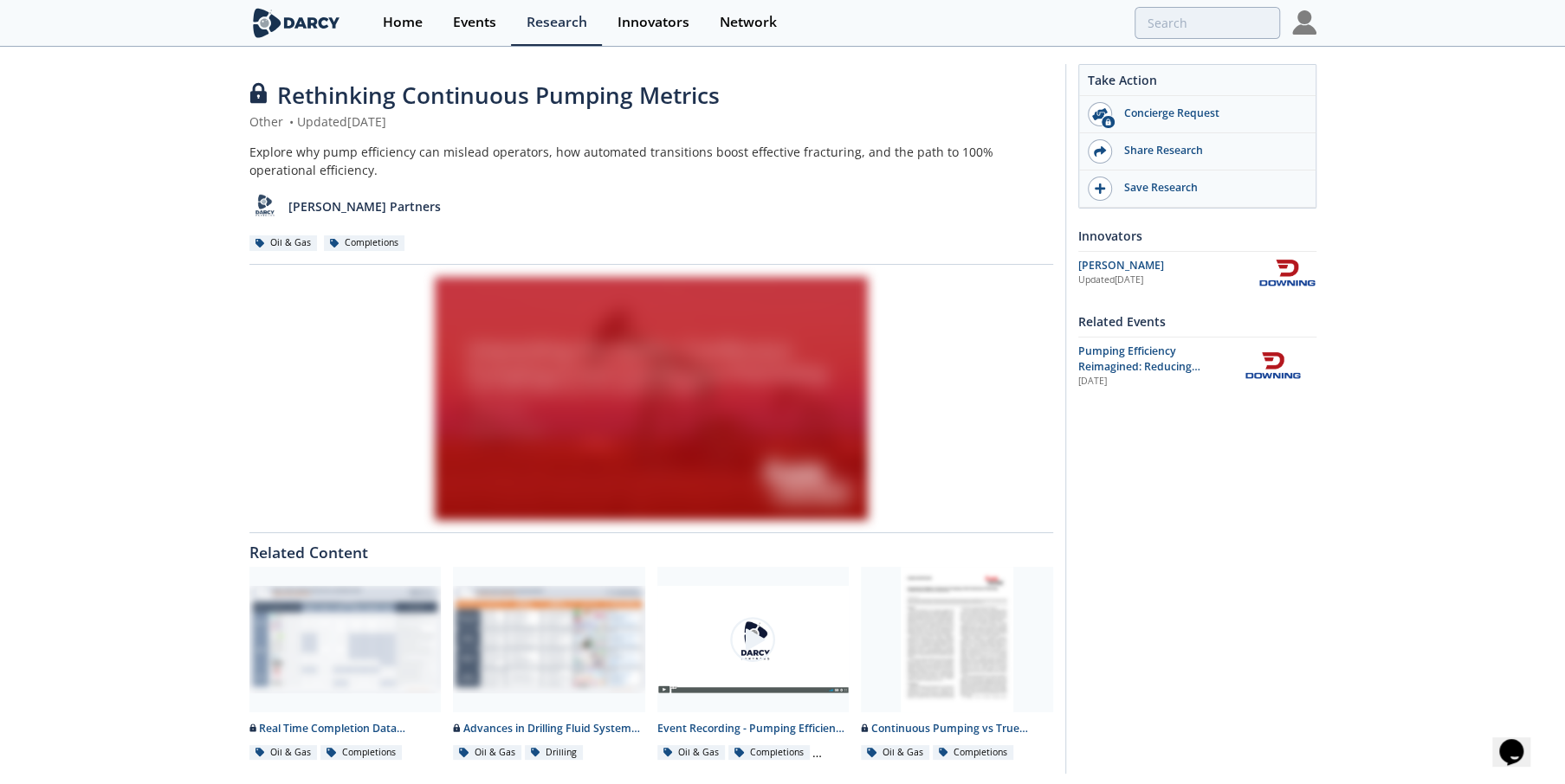
click at [1295, 31] on img at bounding box center [1304, 23] width 25 height 25
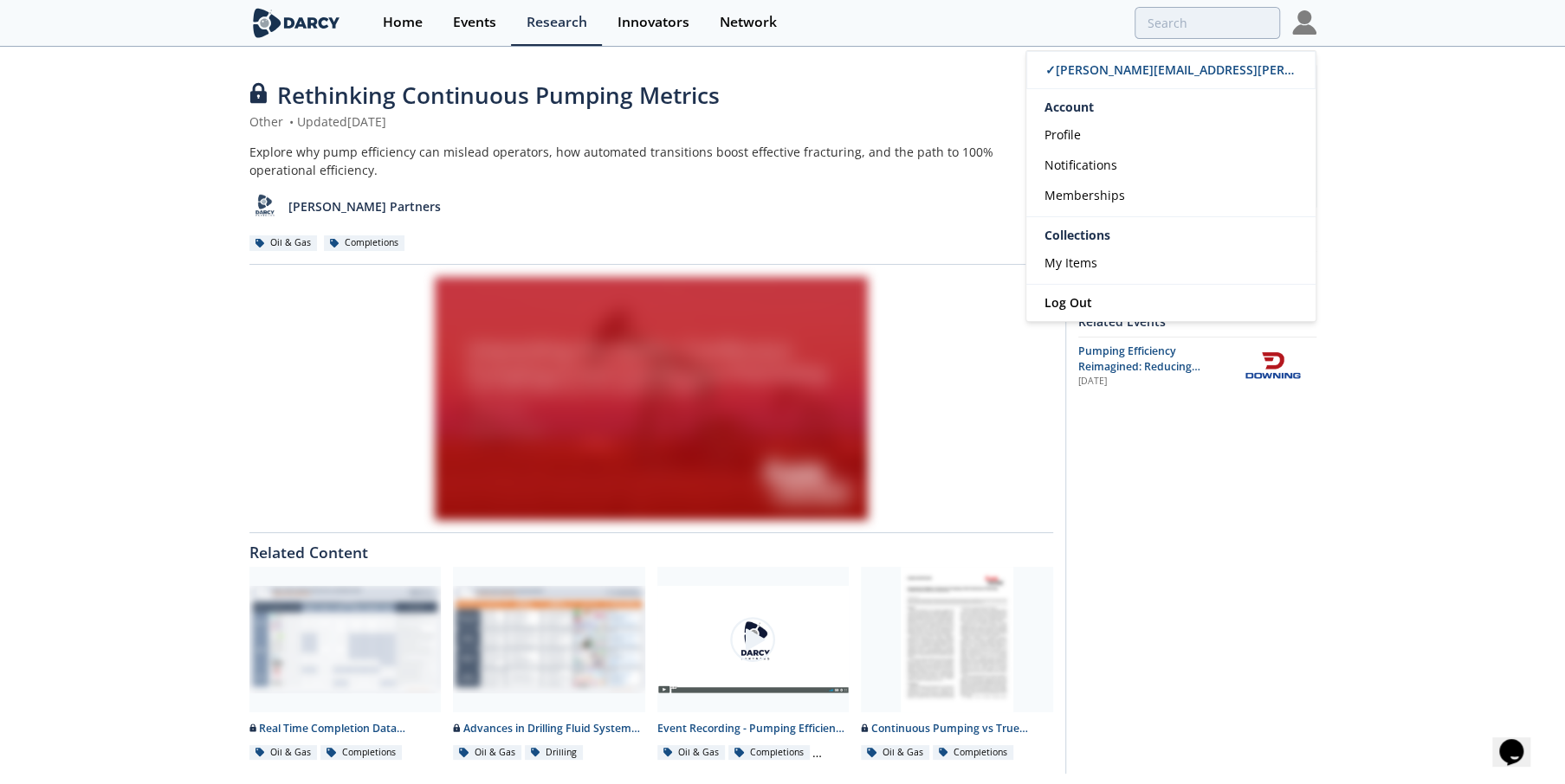
click at [489, 213] on div "[PERSON_NAME] Partners" at bounding box center [650, 200] width 803 height 42
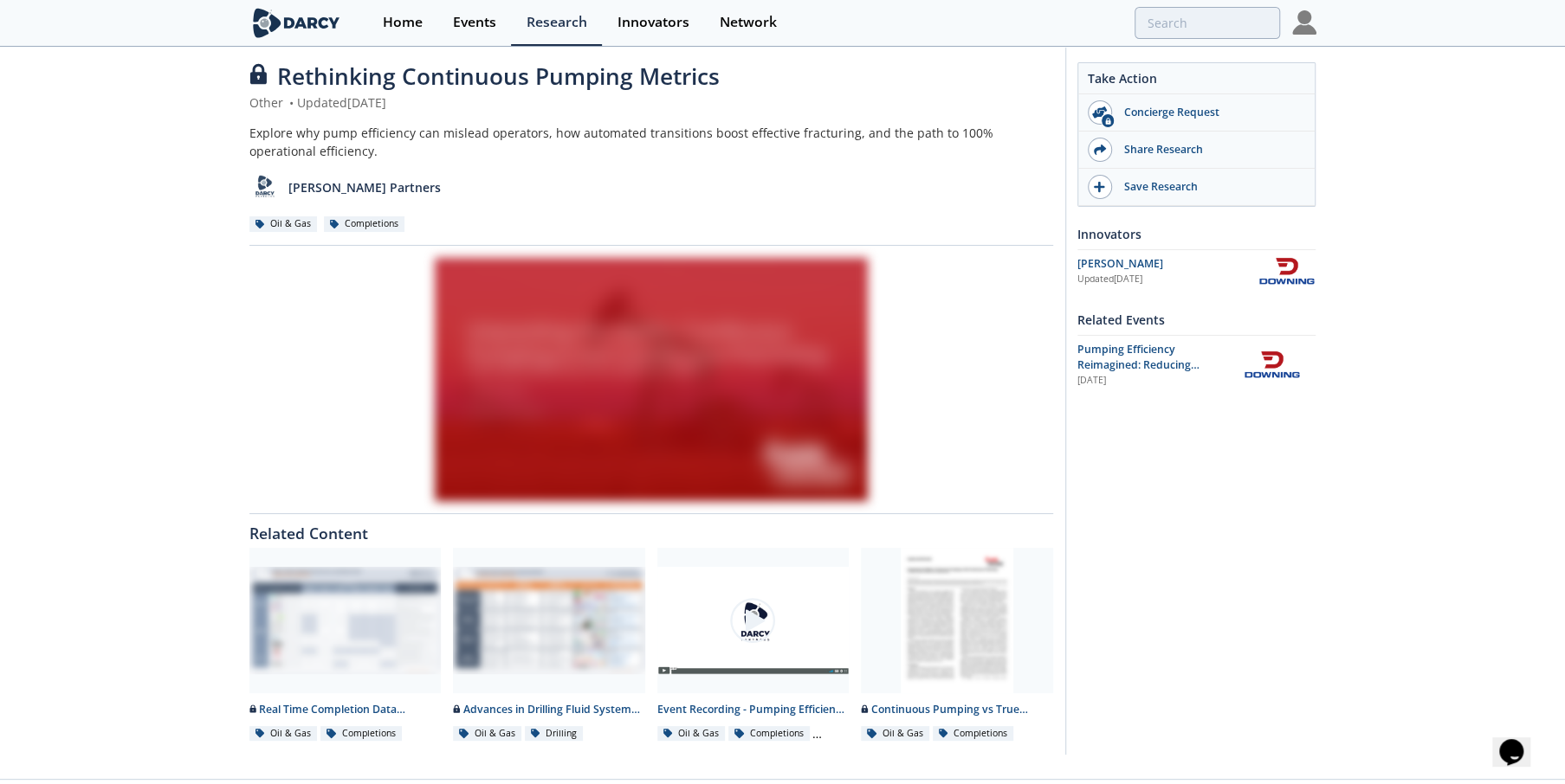
scroll to position [54, 0]
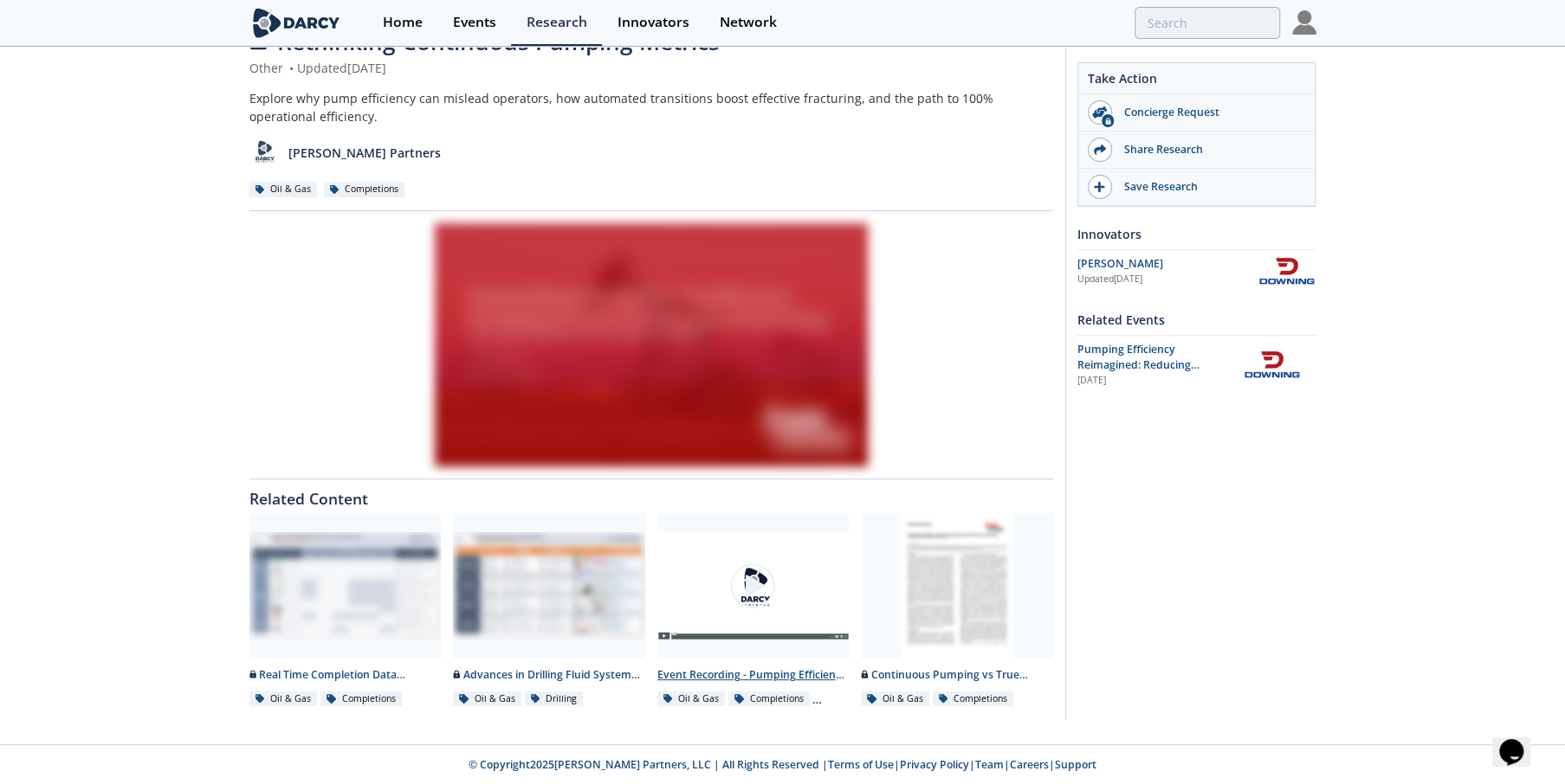
click at [736, 675] on div "Event Recording - Pumping Efficiency Reimagined: Reducing Downtime in [PERSON_N…" at bounding box center [753, 675] width 193 height 16
